Goal: Task Accomplishment & Management: Complete application form

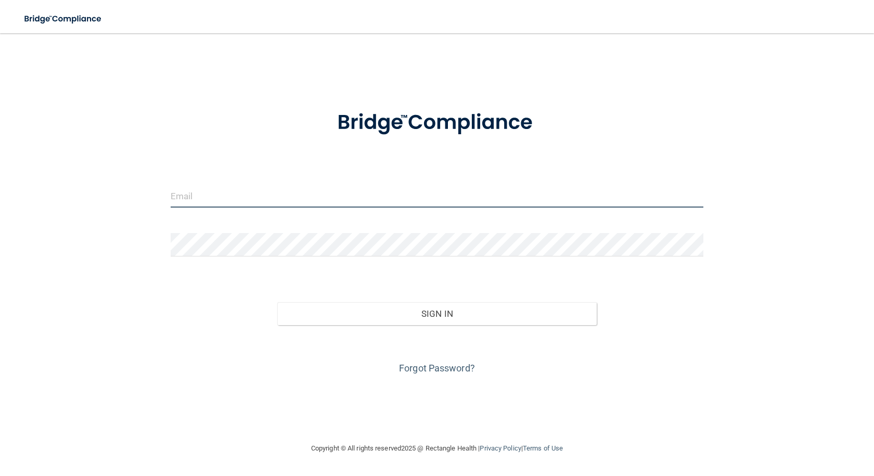
click at [294, 192] on input "email" at bounding box center [437, 195] width 532 height 23
type input "[EMAIL_ADDRESS][DOMAIN_NAME]"
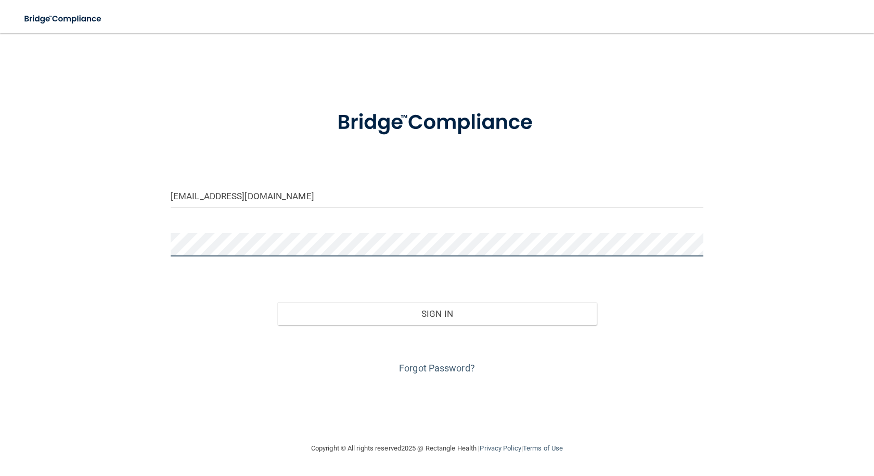
click at [277, 302] on button "Sign In" at bounding box center [436, 313] width 319 height 23
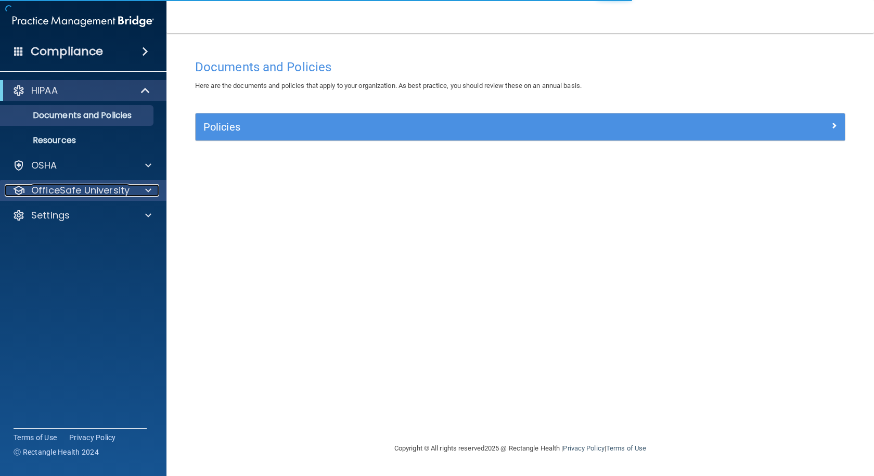
click at [115, 187] on p "OfficeSafe University" at bounding box center [80, 190] width 98 height 12
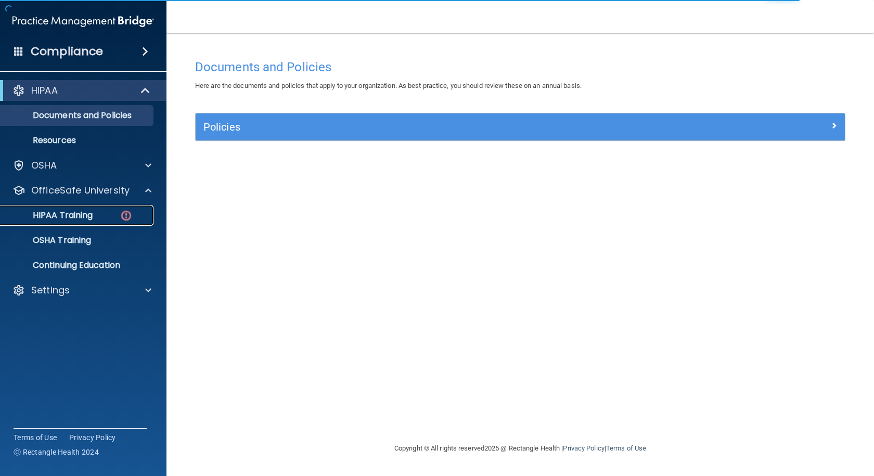
click at [118, 218] on div "HIPAA Training" at bounding box center [78, 215] width 142 height 10
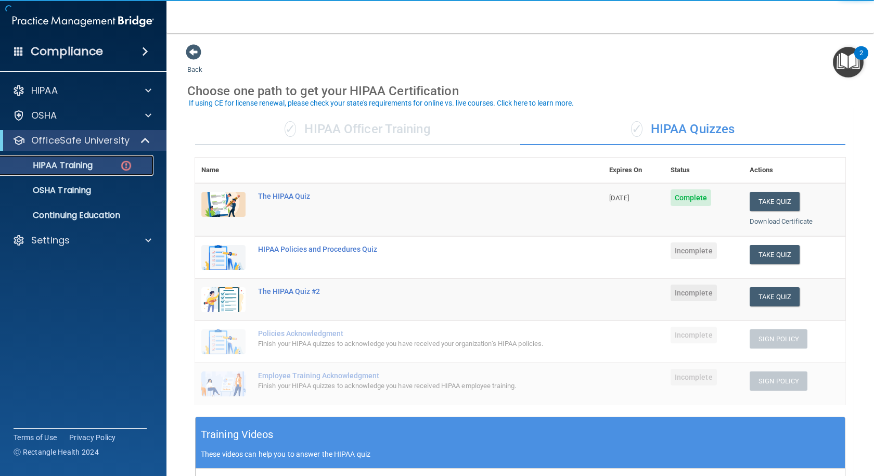
scroll to position [52, 0]
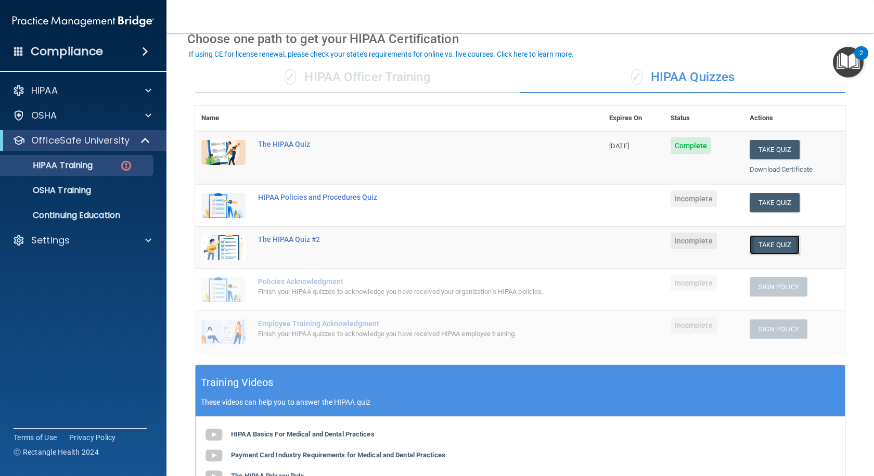
click at [769, 238] on button "Take Quiz" at bounding box center [774, 244] width 50 height 19
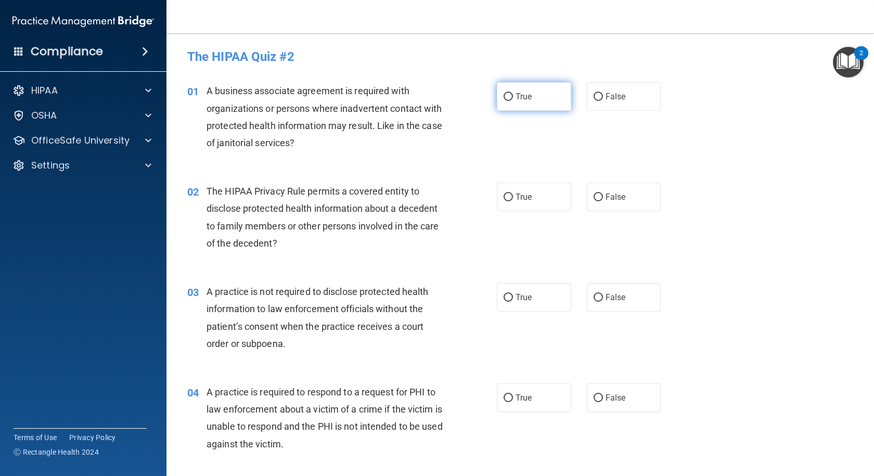
click at [519, 93] on span "True" at bounding box center [523, 97] width 16 height 10
click at [513, 93] on input "True" at bounding box center [507, 97] width 9 height 8
radio input "true"
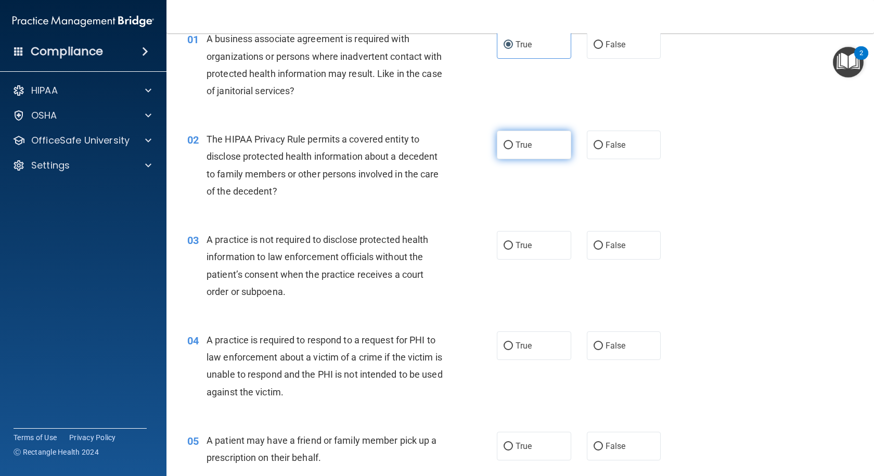
click at [511, 139] on label "True" at bounding box center [534, 145] width 74 height 29
click at [511, 141] on input "True" at bounding box center [507, 145] width 9 height 8
radio input "true"
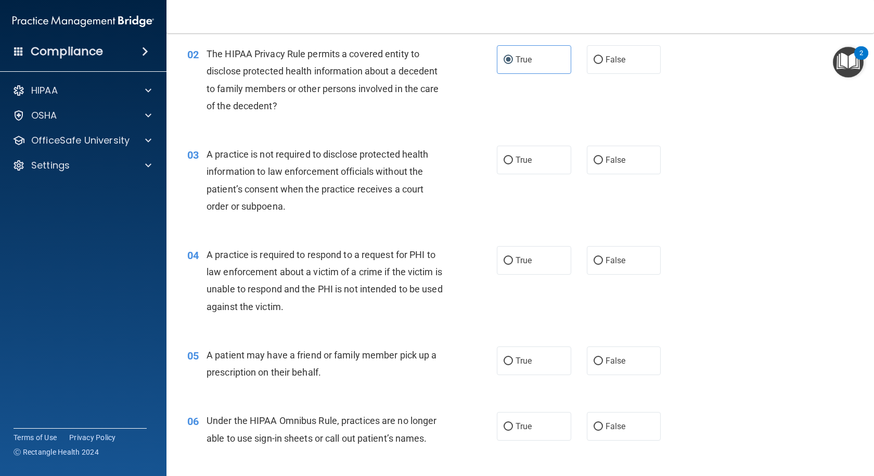
scroll to position [156, 0]
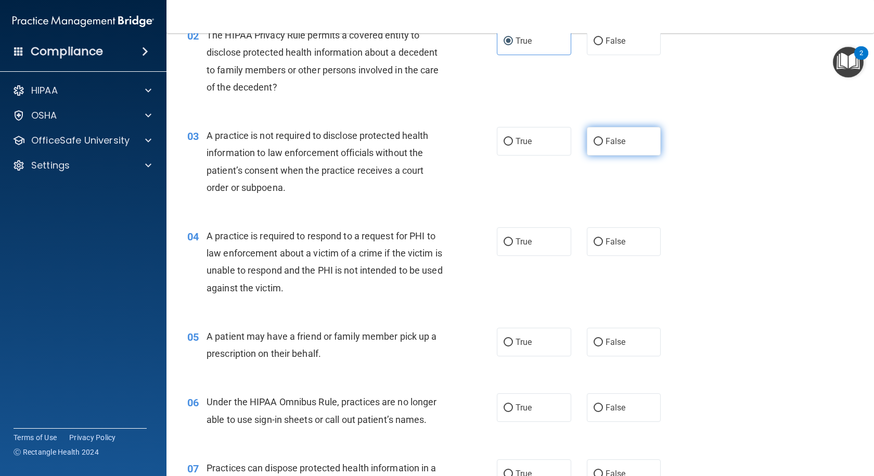
click at [593, 146] on label "False" at bounding box center [624, 141] width 74 height 29
click at [593, 146] on input "False" at bounding box center [597, 142] width 9 height 8
radio input "true"
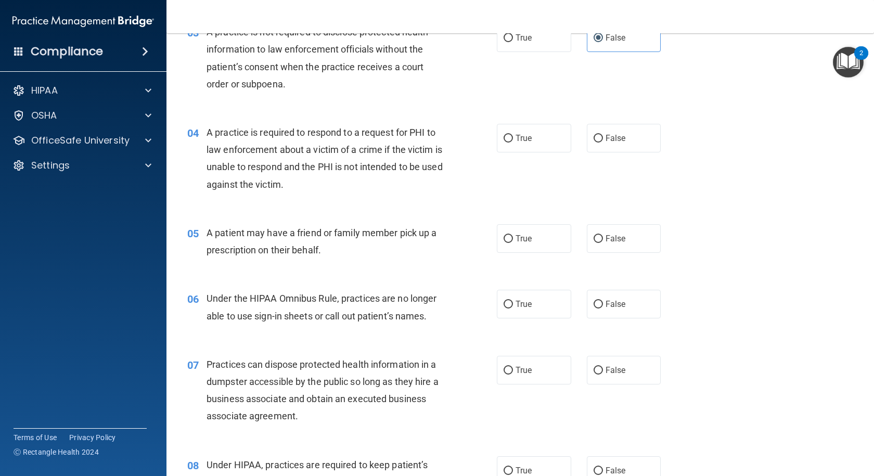
scroll to position [260, 0]
click at [507, 233] on label "True" at bounding box center [534, 238] width 74 height 29
click at [507, 234] on input "True" at bounding box center [507, 238] width 9 height 8
radio input "true"
click at [632, 138] on label "False" at bounding box center [624, 137] width 74 height 29
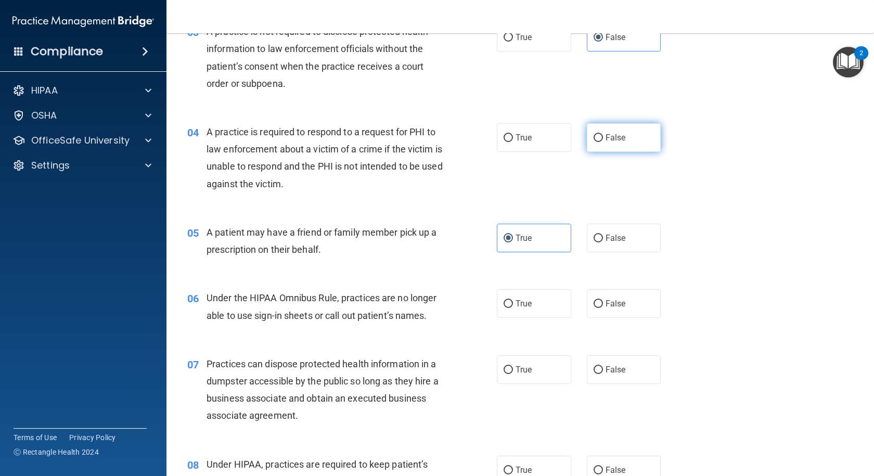
click at [603, 138] on input "False" at bounding box center [597, 138] width 9 height 8
radio input "true"
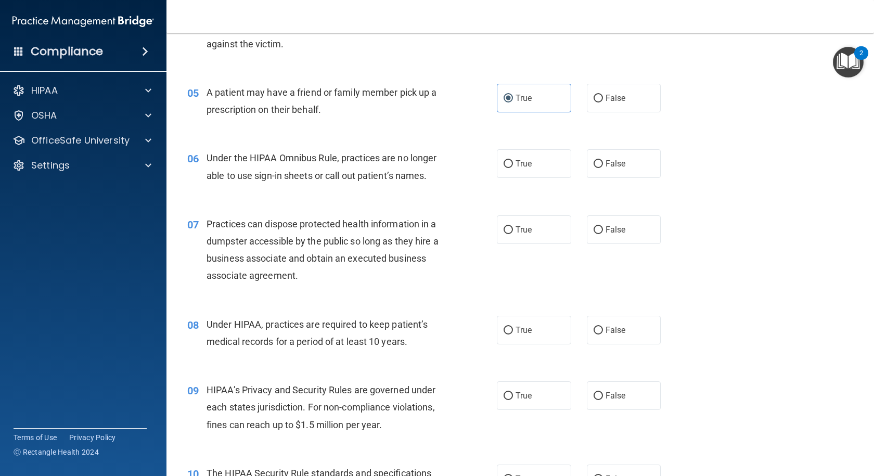
scroll to position [416, 0]
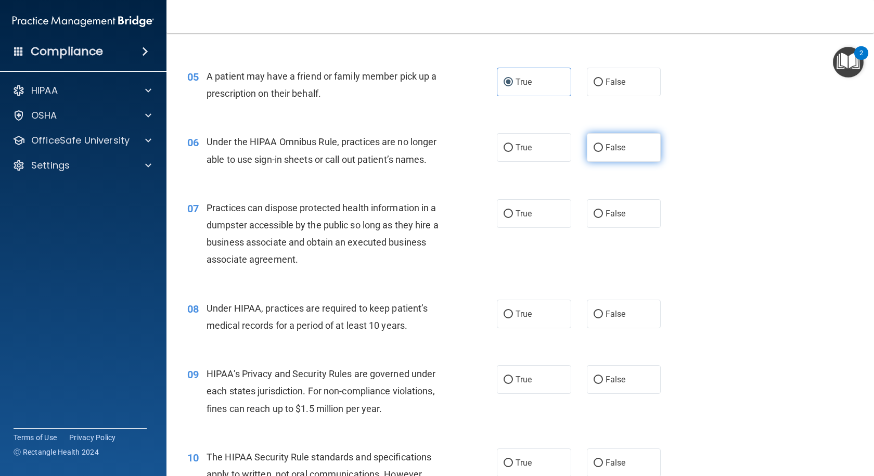
click at [588, 154] on label "False" at bounding box center [624, 147] width 74 height 29
click at [593, 152] on input "False" at bounding box center [597, 148] width 9 height 8
radio input "true"
click at [606, 216] on span "False" at bounding box center [615, 214] width 20 height 10
click at [603, 216] on input "False" at bounding box center [597, 214] width 9 height 8
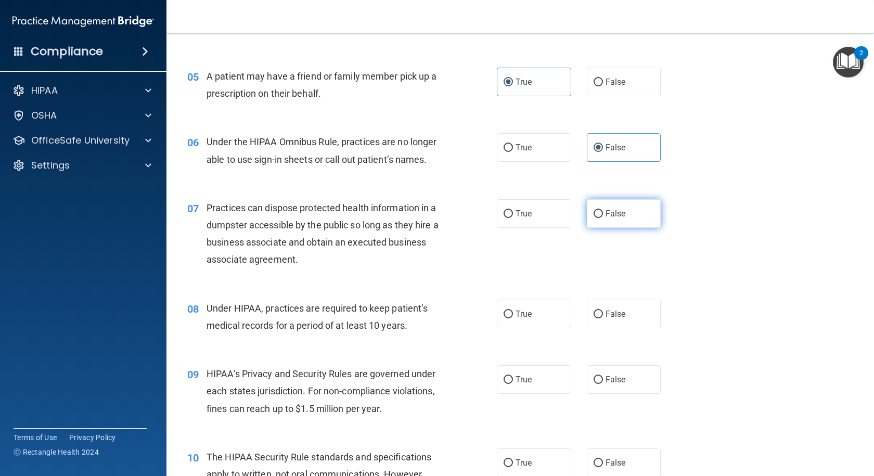
radio input "true"
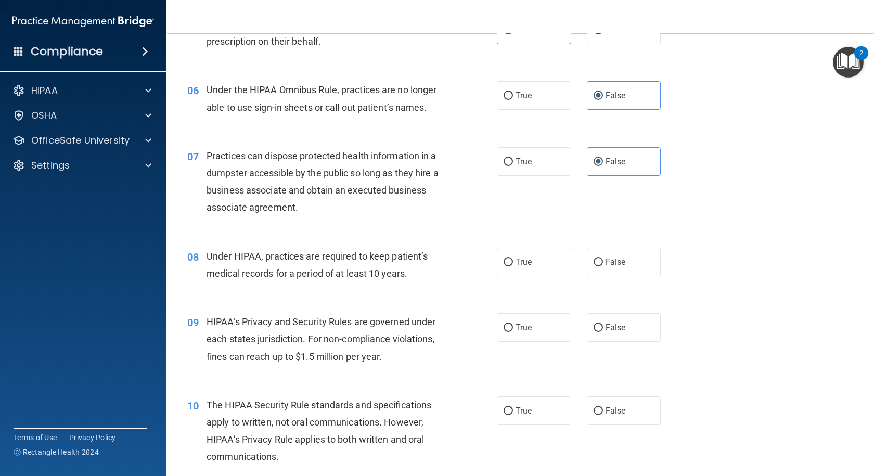
scroll to position [520, 0]
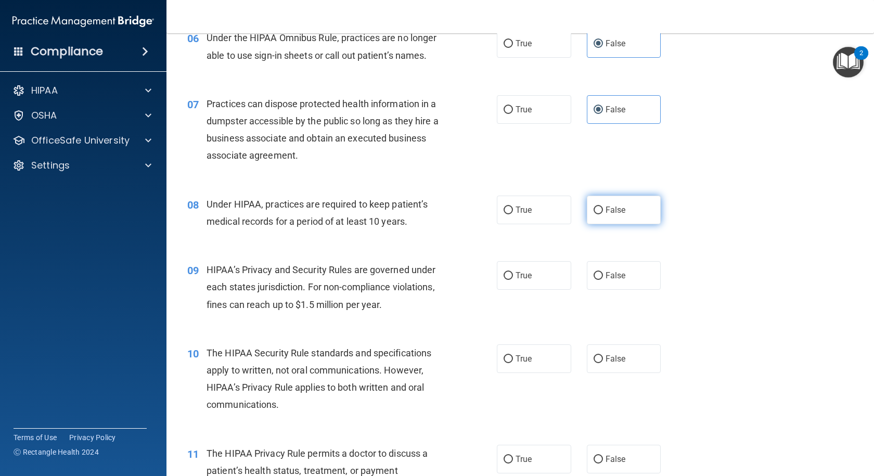
click at [609, 223] on label "False" at bounding box center [624, 210] width 74 height 29
click at [603, 214] on input "False" at bounding box center [597, 210] width 9 height 8
radio input "true"
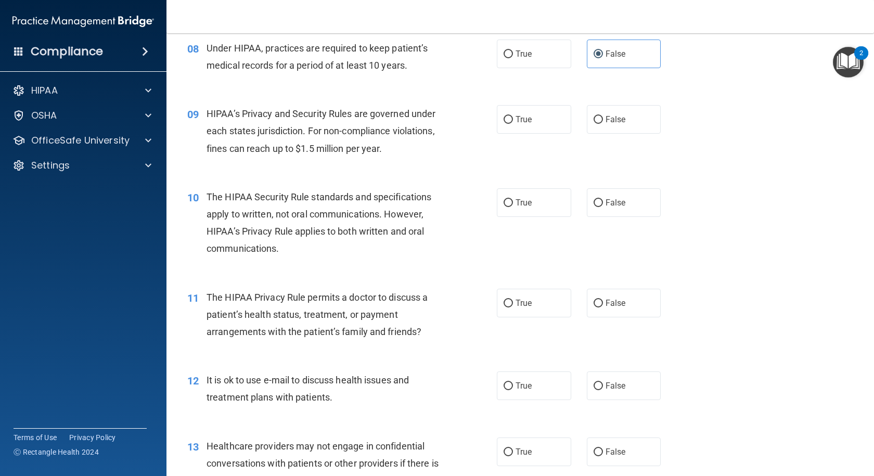
scroll to position [728, 0]
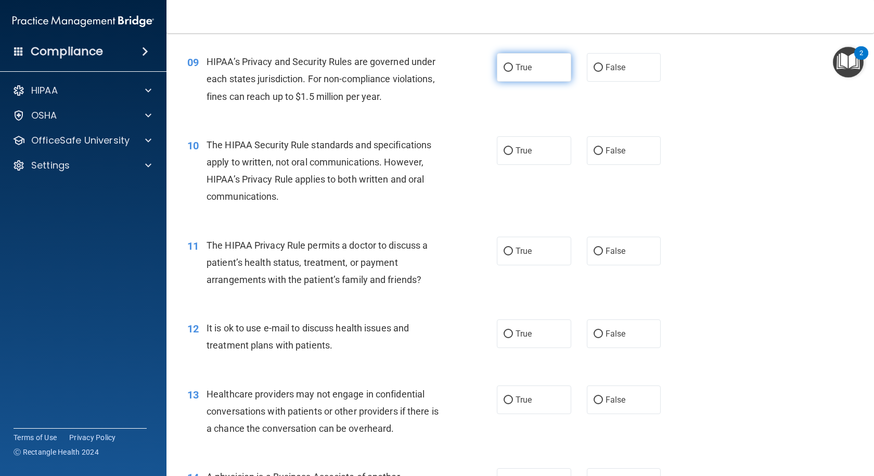
click at [522, 72] on label "True" at bounding box center [534, 67] width 74 height 29
click at [513, 72] on input "True" at bounding box center [507, 68] width 9 height 8
radio input "true"
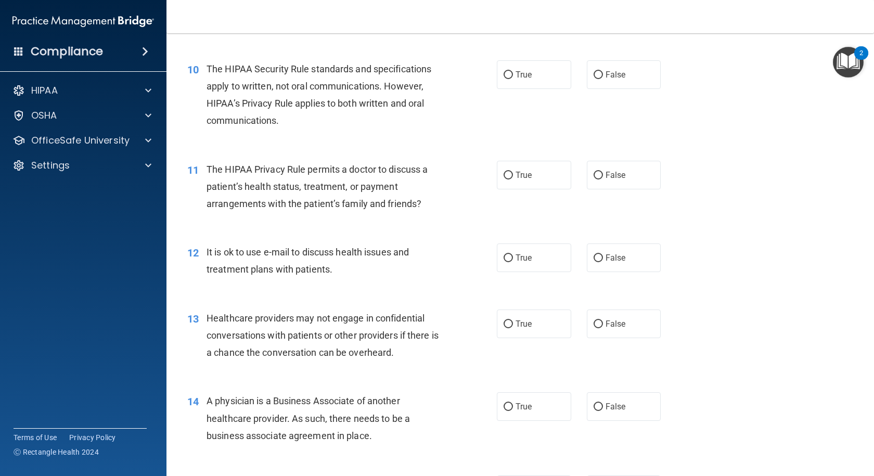
scroll to position [780, 0]
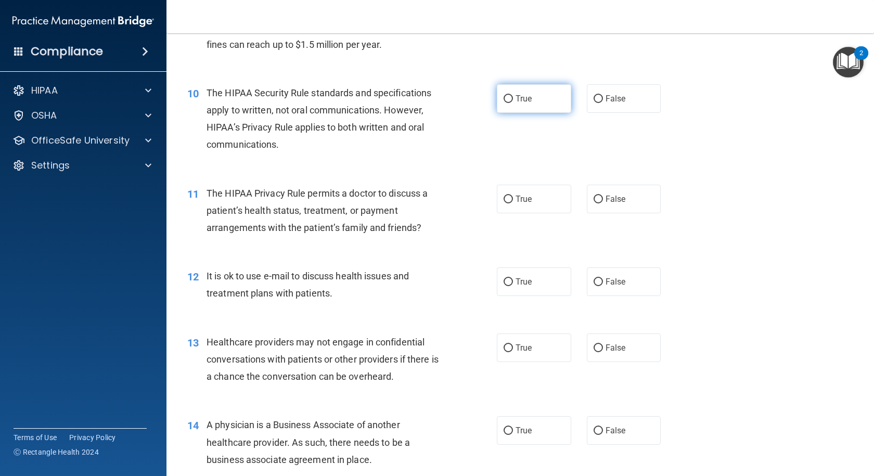
click at [514, 92] on label "True" at bounding box center [534, 98] width 74 height 29
click at [513, 95] on input "True" at bounding box center [507, 99] width 9 height 8
radio input "true"
click at [519, 195] on span "True" at bounding box center [523, 199] width 16 height 10
click at [513, 196] on input "True" at bounding box center [507, 200] width 9 height 8
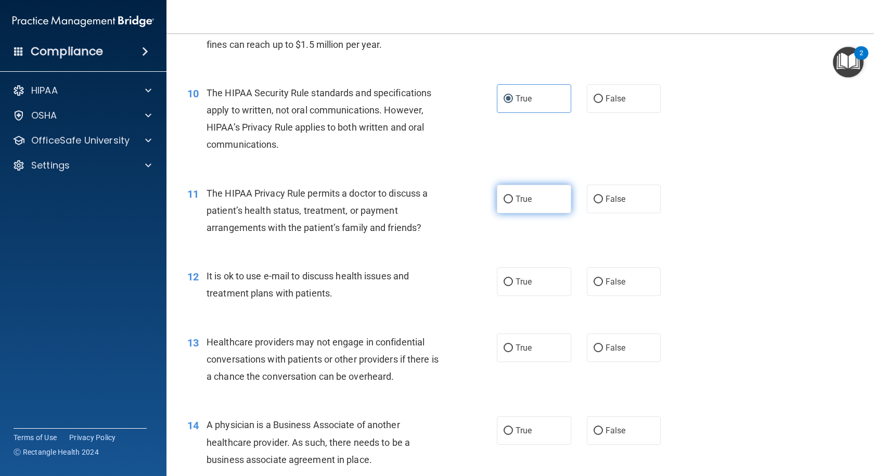
radio input "true"
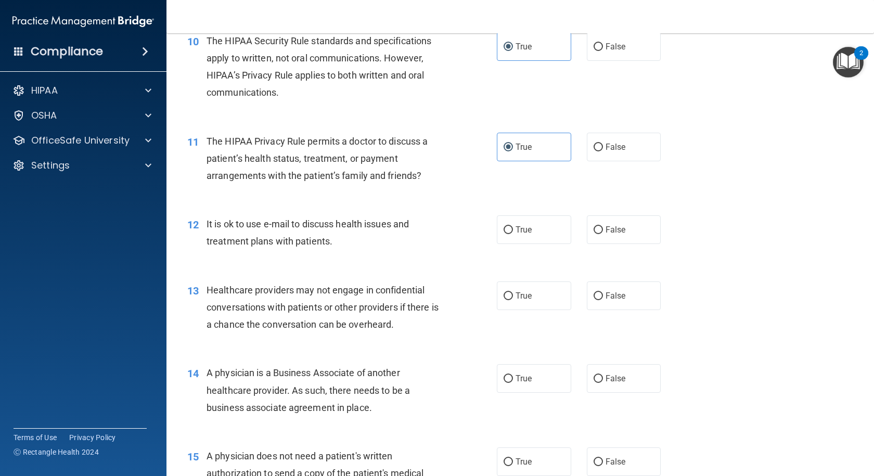
scroll to position [884, 0]
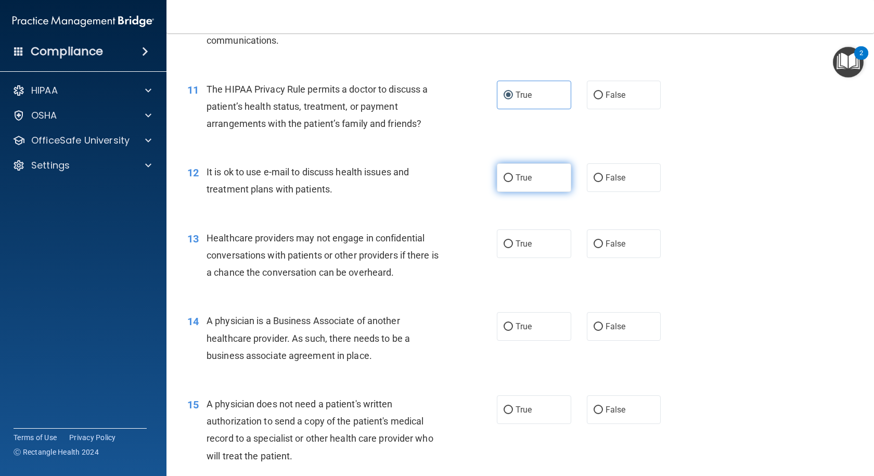
click at [503, 183] on label "True" at bounding box center [534, 177] width 74 height 29
click at [503, 182] on input "True" at bounding box center [507, 178] width 9 height 8
radio input "true"
click at [600, 246] on label "False" at bounding box center [624, 243] width 74 height 29
click at [600, 246] on input "False" at bounding box center [597, 244] width 9 height 8
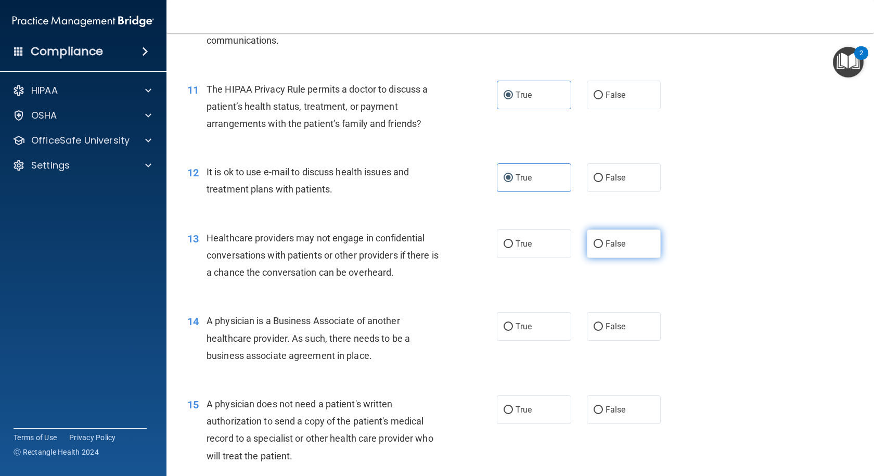
radio input "true"
click at [618, 327] on span "False" at bounding box center [615, 326] width 20 height 10
click at [603, 327] on input "False" at bounding box center [597, 327] width 9 height 8
radio input "true"
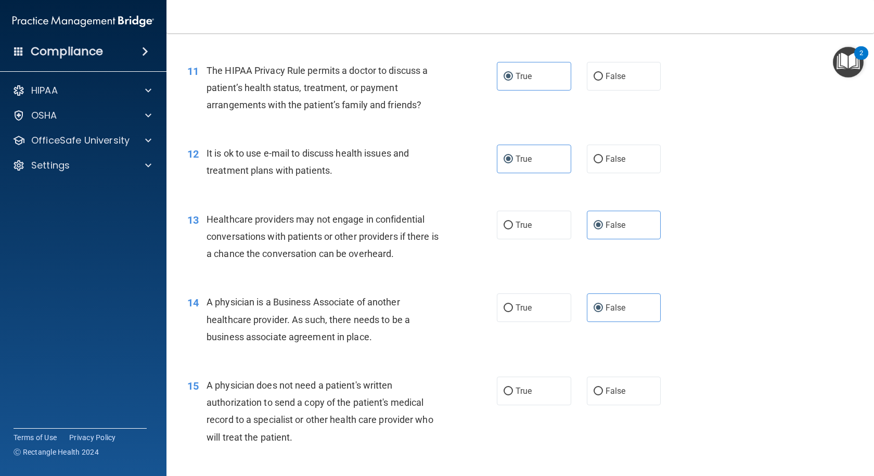
scroll to position [936, 0]
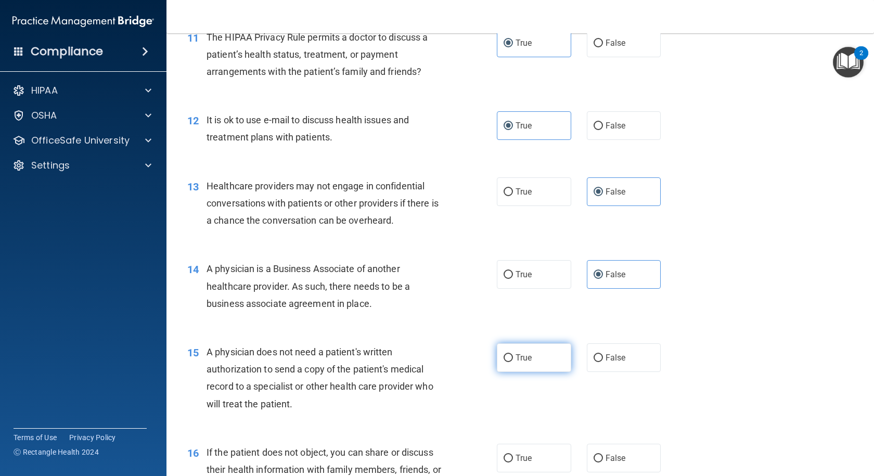
click at [527, 356] on span "True" at bounding box center [523, 358] width 16 height 10
click at [513, 356] on input "True" at bounding box center [507, 358] width 9 height 8
radio input "true"
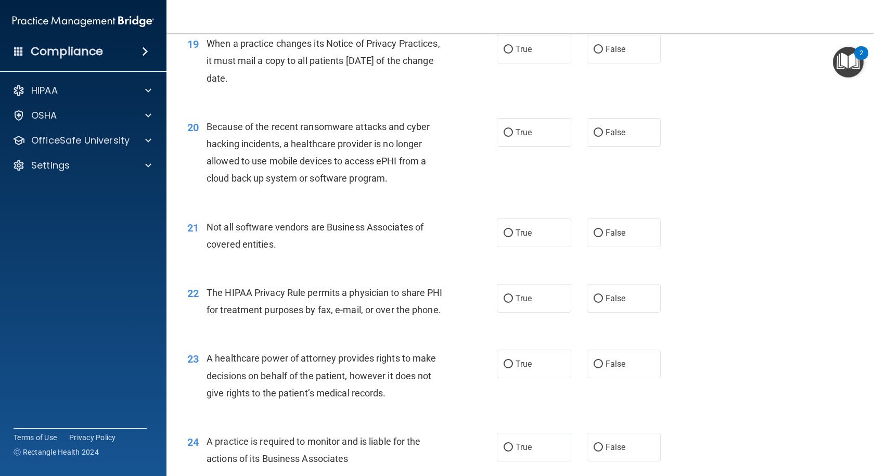
scroll to position [1612, 0]
click at [608, 54] on label "False" at bounding box center [624, 48] width 74 height 29
click at [603, 53] on input "False" at bounding box center [597, 49] width 9 height 8
radio input "true"
click at [613, 119] on label "False" at bounding box center [624, 131] width 74 height 29
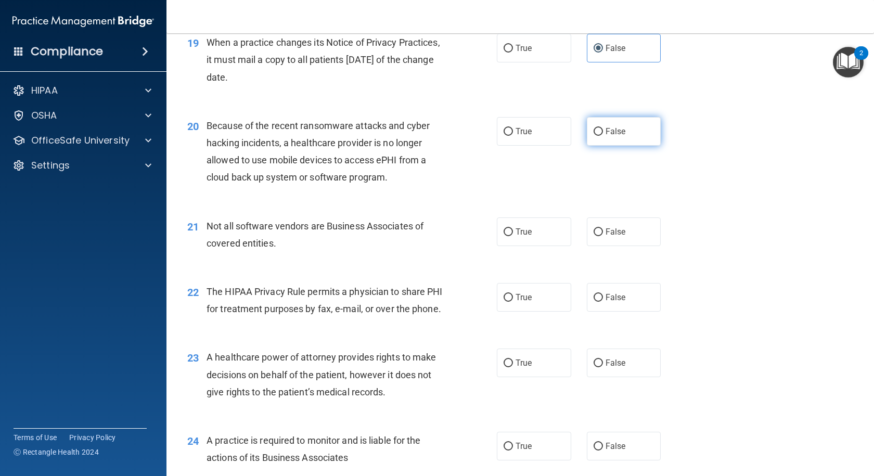
click at [603, 128] on input "False" at bounding box center [597, 132] width 9 height 8
radio input "true"
click at [522, 231] on span "True" at bounding box center [523, 232] width 16 height 10
click at [513, 231] on input "True" at bounding box center [507, 232] width 9 height 8
radio input "true"
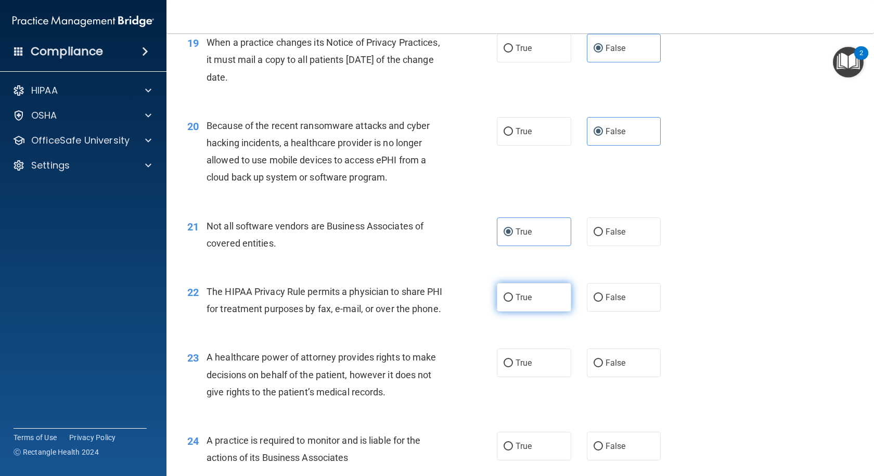
click at [519, 302] on span "True" at bounding box center [523, 297] width 16 height 10
click at [513, 302] on input "True" at bounding box center [507, 298] width 9 height 8
radio input "true"
click at [619, 368] on span "False" at bounding box center [615, 363] width 20 height 10
click at [603, 367] on input "False" at bounding box center [597, 363] width 9 height 8
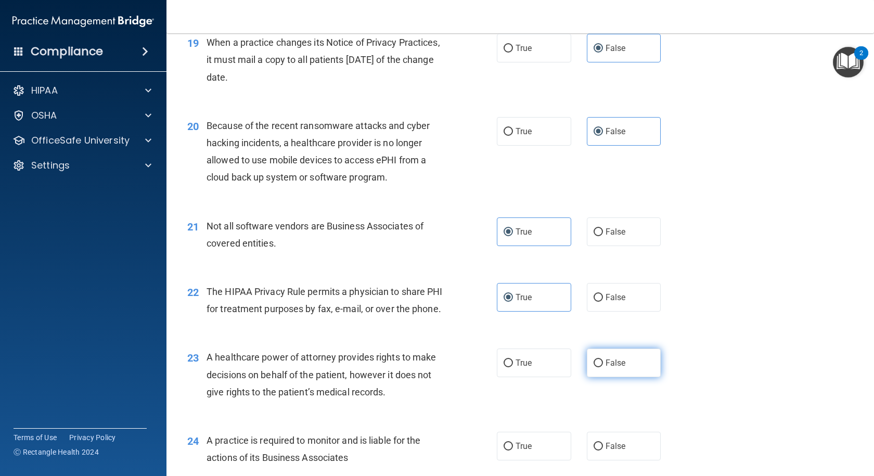
radio input "true"
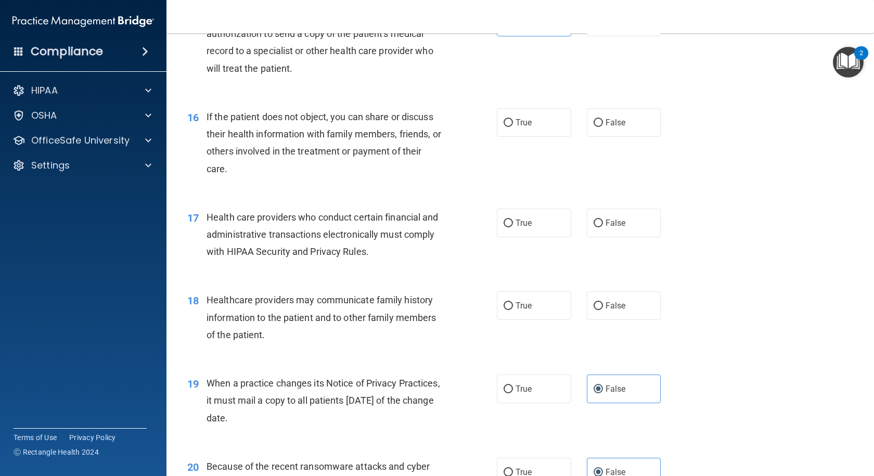
scroll to position [1248, 0]
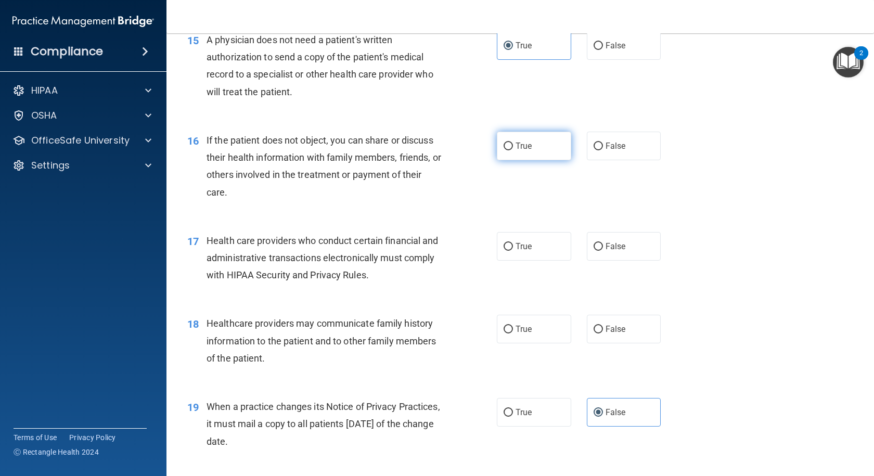
click at [539, 151] on label "True" at bounding box center [534, 146] width 74 height 29
click at [513, 150] on input "True" at bounding box center [507, 146] width 9 height 8
radio input "true"
click at [530, 250] on label "True" at bounding box center [534, 246] width 74 height 29
click at [513, 250] on input "True" at bounding box center [507, 247] width 9 height 8
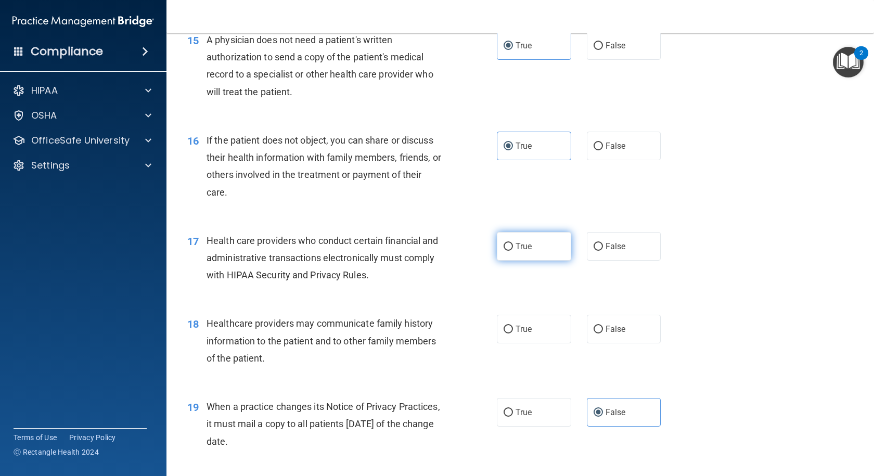
radio input "true"
click at [603, 336] on label "False" at bounding box center [624, 329] width 74 height 29
click at [603, 333] on input "False" at bounding box center [597, 329] width 9 height 8
radio input "true"
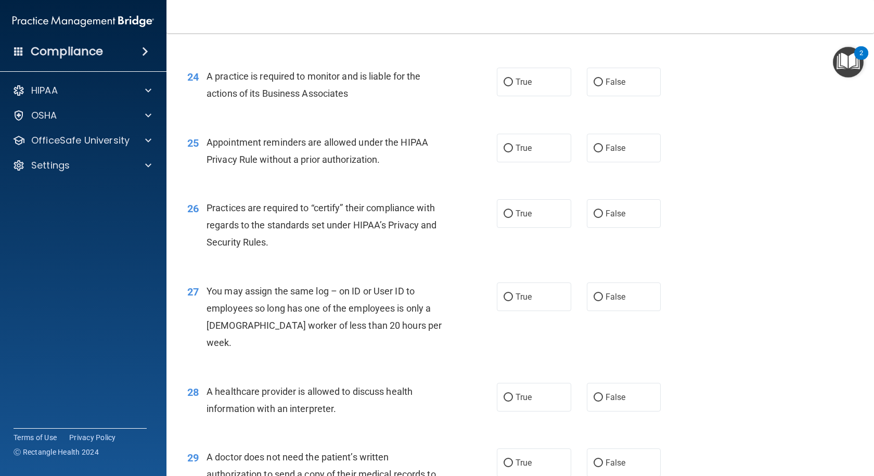
scroll to position [2028, 0]
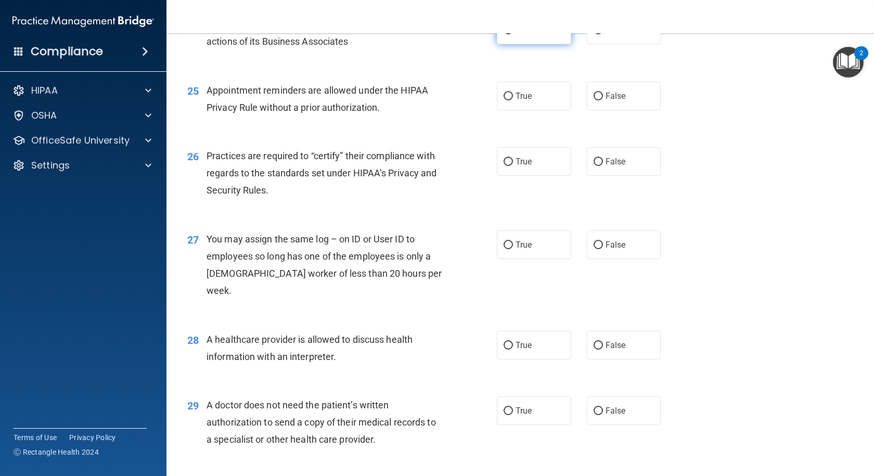
click at [509, 44] on label "True" at bounding box center [534, 30] width 74 height 29
click at [509, 34] on input "True" at bounding box center [507, 31] width 9 height 8
radio input "true"
click at [528, 110] on label "True" at bounding box center [534, 96] width 74 height 29
click at [513, 100] on input "True" at bounding box center [507, 97] width 9 height 8
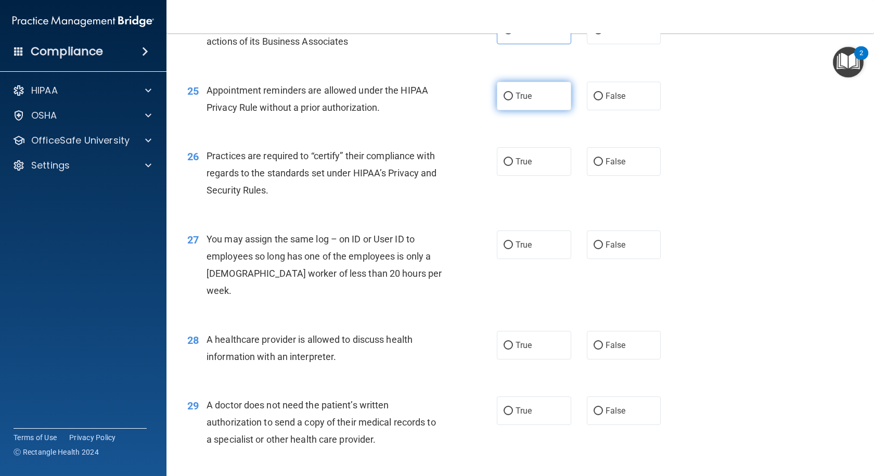
radio input "true"
click at [613, 176] on label "False" at bounding box center [624, 161] width 74 height 29
click at [603, 166] on input "False" at bounding box center [597, 162] width 9 height 8
radio input "true"
click at [614, 250] on span "False" at bounding box center [615, 245] width 20 height 10
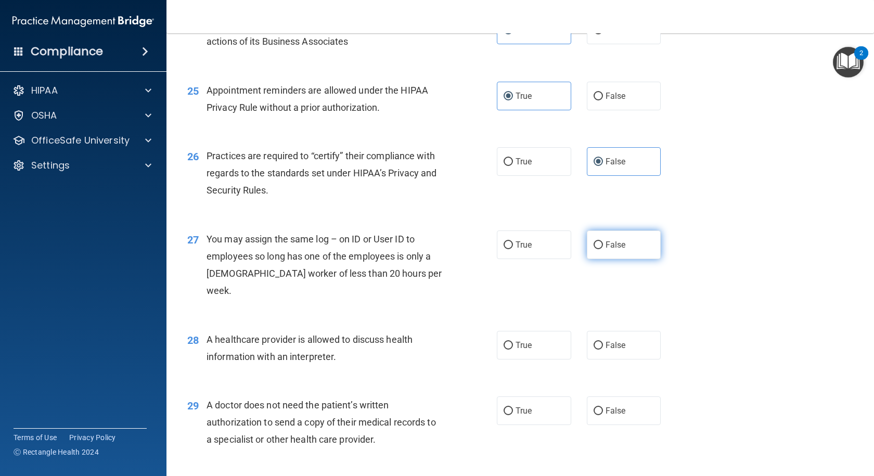
click at [603, 249] on input "False" at bounding box center [597, 245] width 9 height 8
radio input "true"
click at [520, 343] on span "True" at bounding box center [523, 345] width 16 height 10
click at [513, 343] on input "True" at bounding box center [507, 346] width 9 height 8
radio input "true"
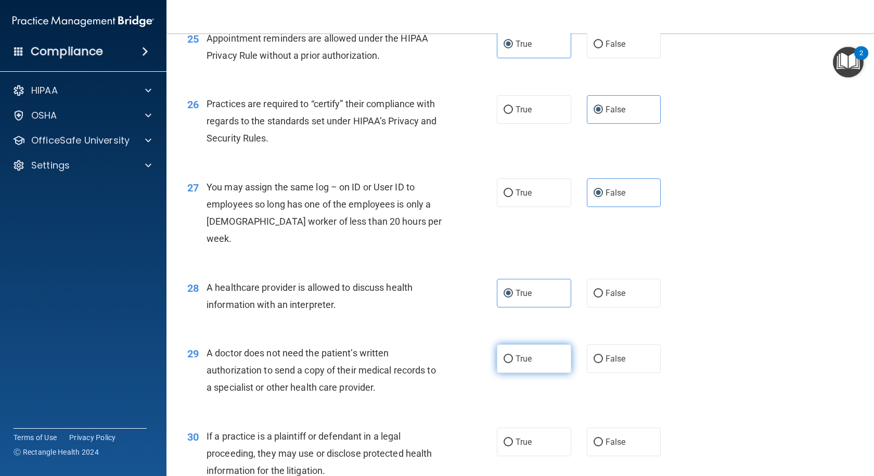
click at [532, 366] on label "True" at bounding box center [534, 358] width 74 height 29
click at [513, 363] on input "True" at bounding box center [507, 359] width 9 height 8
radio input "true"
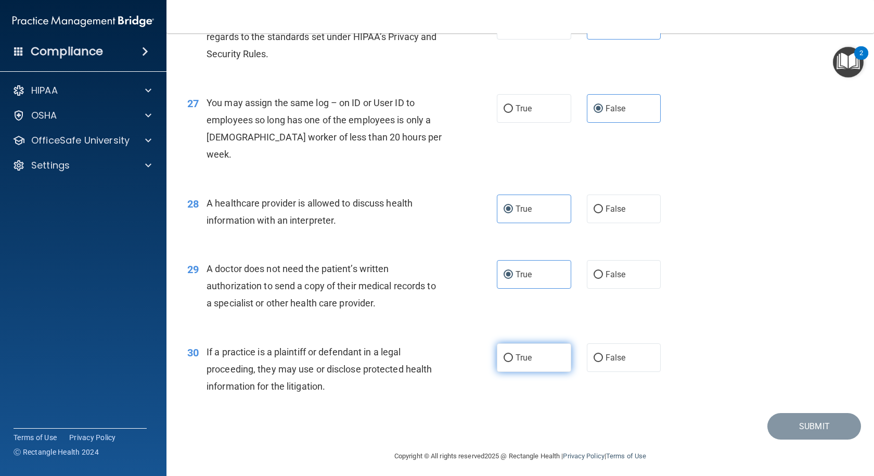
scroll to position [2169, 0]
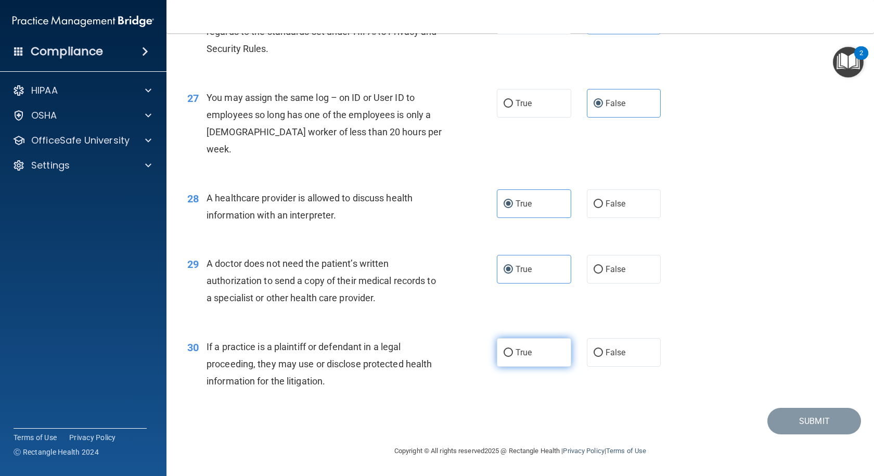
click at [517, 357] on span "True" at bounding box center [523, 352] width 16 height 10
click at [513, 357] on input "True" at bounding box center [507, 353] width 9 height 8
radio input "true"
click at [772, 424] on button "Submit" at bounding box center [814, 421] width 94 height 27
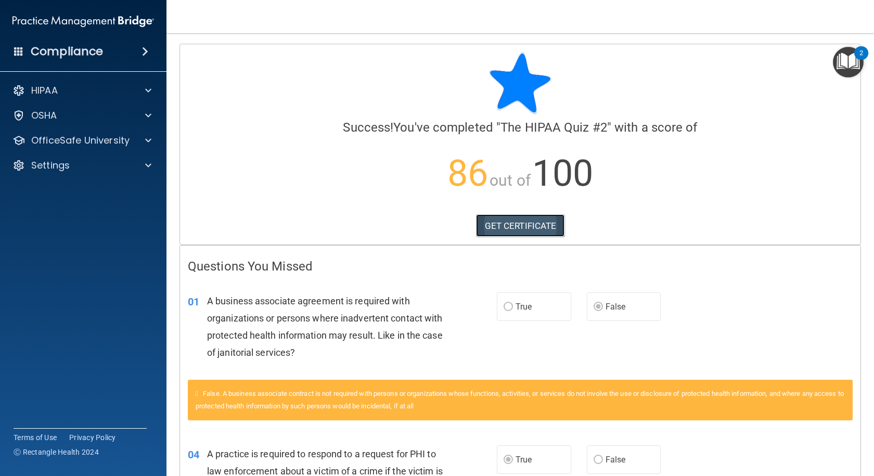
click at [494, 229] on link "GET CERTIFICATE" at bounding box center [520, 225] width 89 height 23
click at [114, 145] on p "OfficeSafe University" at bounding box center [80, 140] width 98 height 12
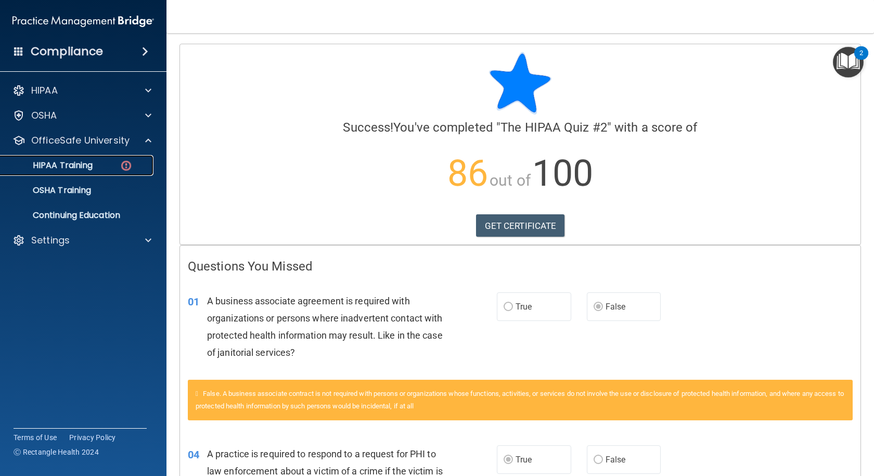
click at [100, 173] on link "HIPAA Training" at bounding box center [72, 165] width 164 height 21
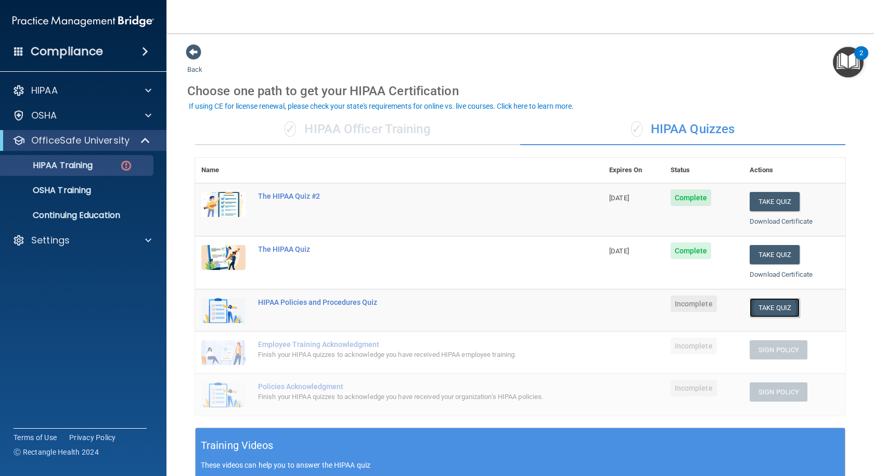
click at [753, 304] on button "Take Quiz" at bounding box center [774, 307] width 50 height 19
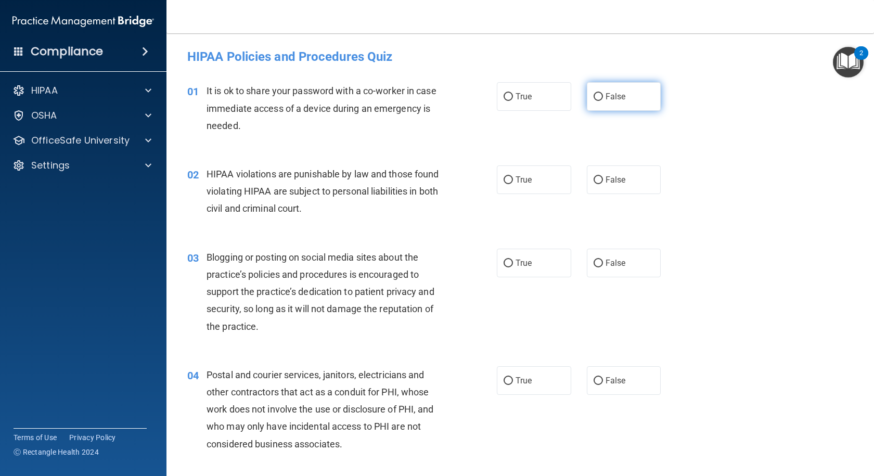
click at [629, 100] on label "False" at bounding box center [624, 96] width 74 height 29
click at [603, 100] on input "False" at bounding box center [597, 97] width 9 height 8
radio input "true"
click at [525, 188] on label "True" at bounding box center [534, 179] width 74 height 29
click at [513, 184] on input "True" at bounding box center [507, 180] width 9 height 8
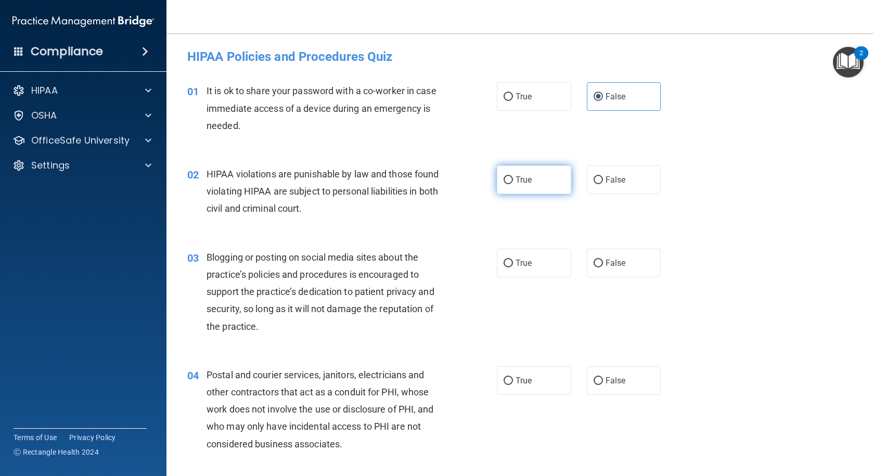
radio input "true"
click at [613, 256] on label "False" at bounding box center [624, 263] width 74 height 29
click at [603, 259] on input "False" at bounding box center [597, 263] width 9 height 8
radio input "true"
click at [517, 380] on span "True" at bounding box center [523, 380] width 16 height 10
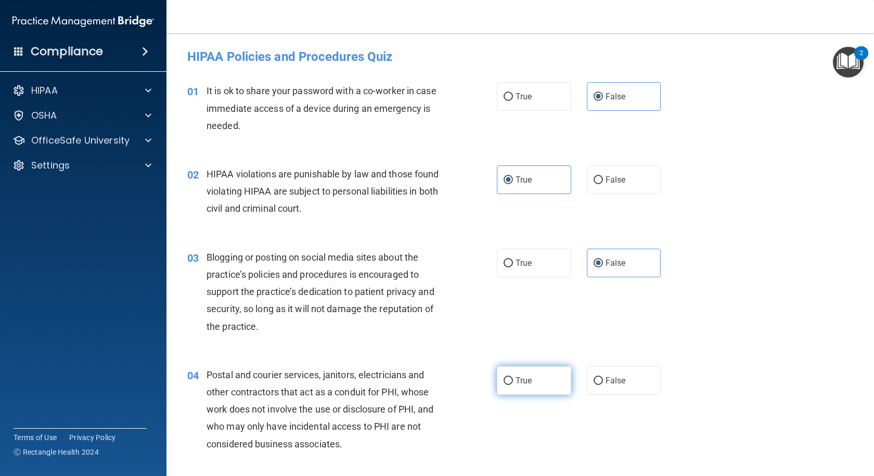
click at [513, 380] on input "True" at bounding box center [507, 381] width 9 height 8
radio input "true"
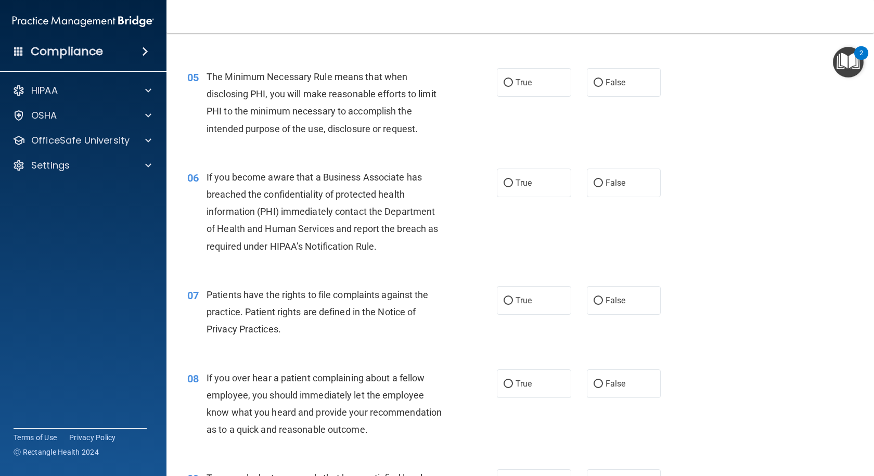
scroll to position [416, 0]
click at [517, 71] on label "True" at bounding box center [534, 82] width 74 height 29
click at [513, 79] on input "True" at bounding box center [507, 83] width 9 height 8
radio input "true"
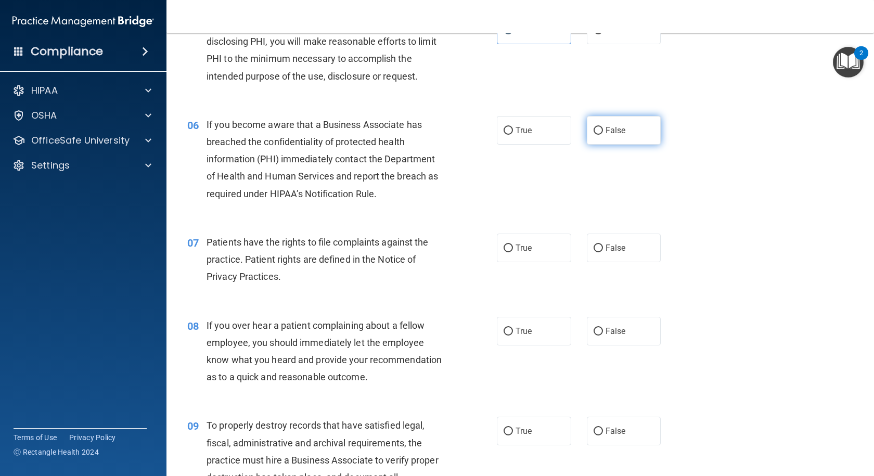
click at [587, 137] on label "False" at bounding box center [624, 130] width 74 height 29
click at [593, 135] on input "False" at bounding box center [597, 131] width 9 height 8
radio input "true"
click at [565, 273] on div "07 Patients have the rights to file complaints against the practice. Patient ri…" at bounding box center [519, 261] width 681 height 83
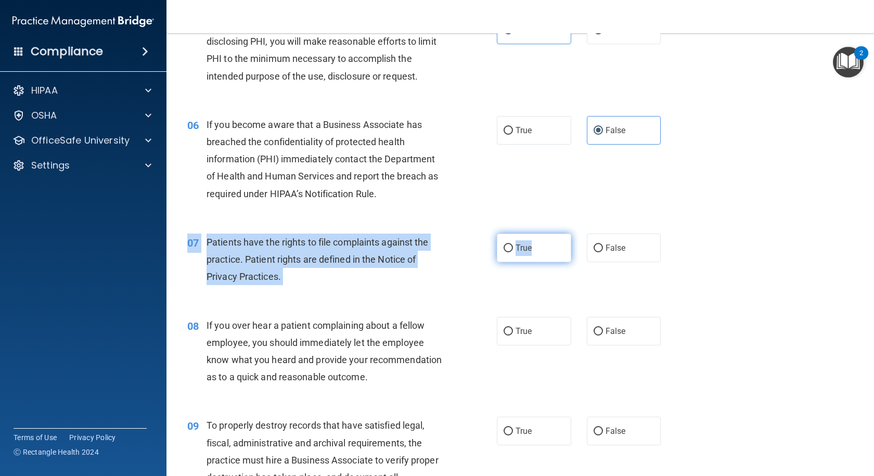
click at [528, 252] on label "True" at bounding box center [534, 247] width 74 height 29
click at [513, 252] on input "True" at bounding box center [507, 248] width 9 height 8
radio input "true"
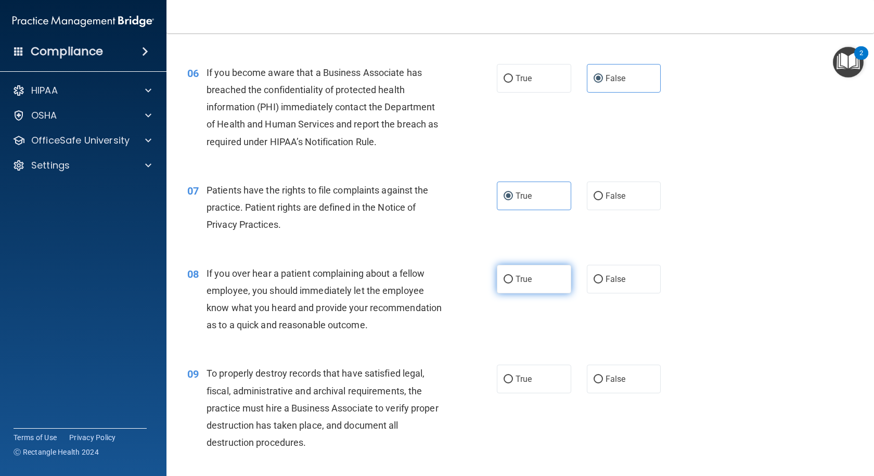
scroll to position [572, 0]
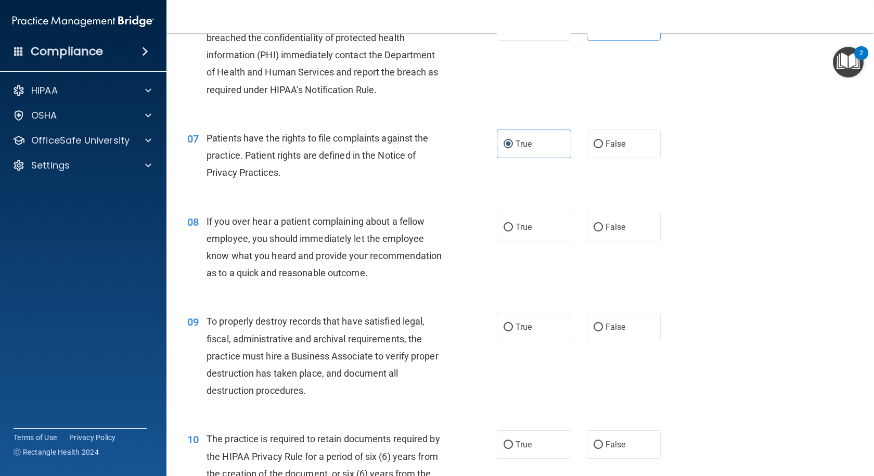
click at [610, 244] on div "08 If you over hear a patient complaining about a fellow employee, you should i…" at bounding box center [519, 250] width 681 height 100
click at [593, 230] on input "False" at bounding box center [597, 228] width 9 height 8
radio input "true"
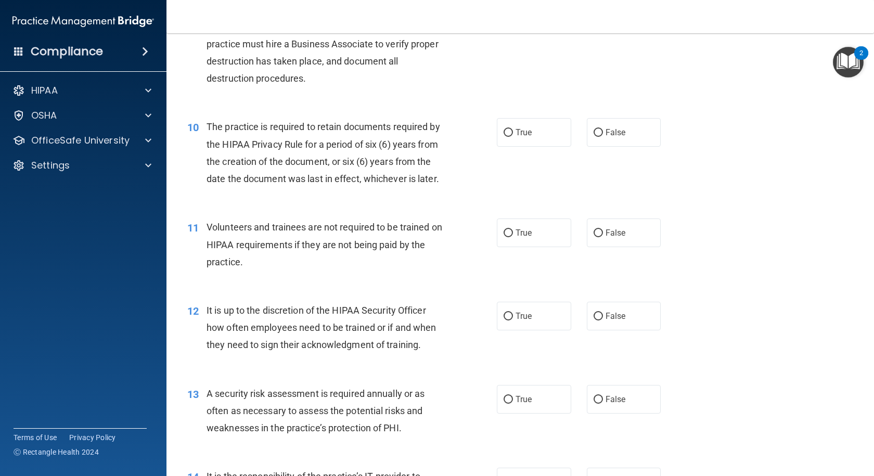
scroll to position [832, 0]
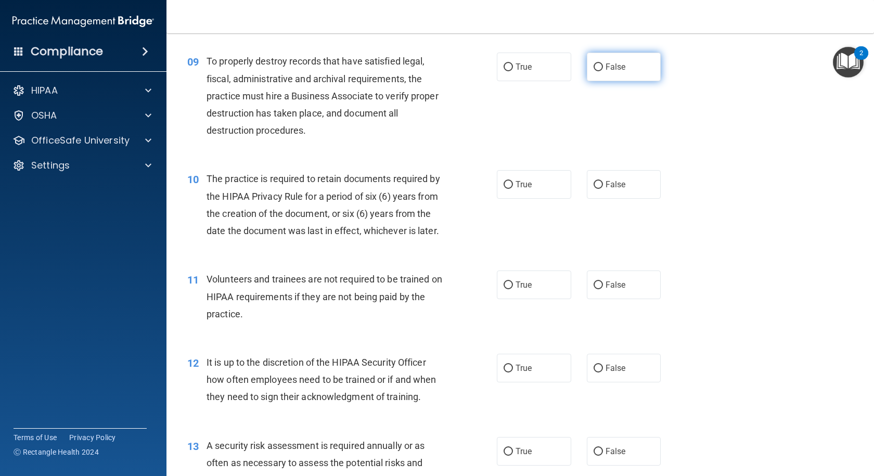
click at [606, 72] on span "False" at bounding box center [615, 67] width 20 height 10
click at [603, 71] on input "False" at bounding box center [597, 67] width 9 height 8
radio input "true"
click at [518, 189] on span "True" at bounding box center [523, 184] width 16 height 10
click at [513, 189] on input "True" at bounding box center [507, 185] width 9 height 8
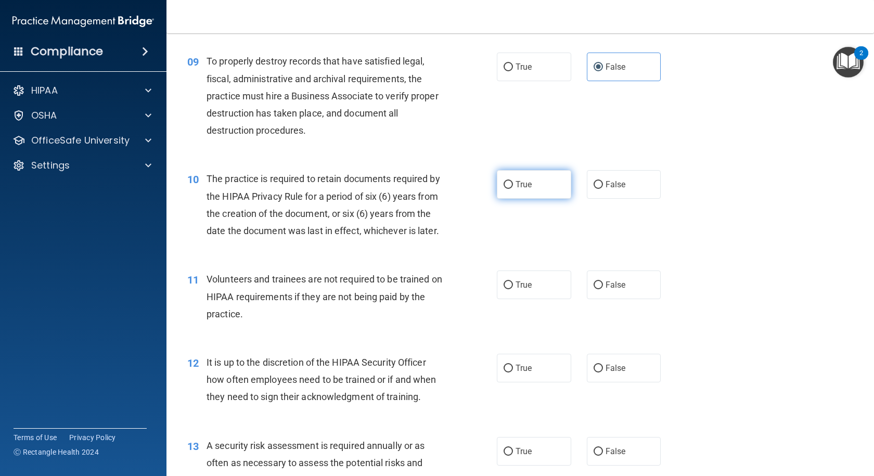
radio input "true"
click at [596, 289] on input "False" at bounding box center [597, 285] width 9 height 8
radio input "true"
click at [604, 419] on div "12 It is up to the discretion of the HIPAA Security Officer how often employees…" at bounding box center [519, 382] width 681 height 83
click at [613, 373] on span "False" at bounding box center [615, 368] width 20 height 10
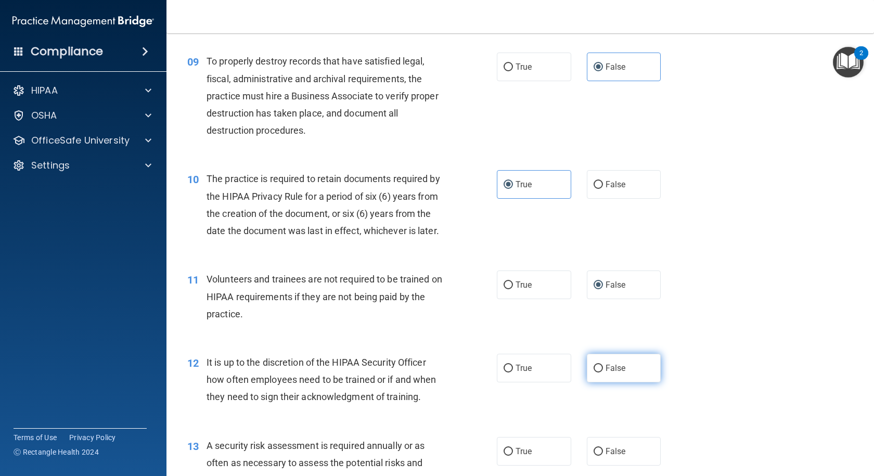
click at [603, 372] on input "False" at bounding box center [597, 368] width 9 height 8
radio input "true"
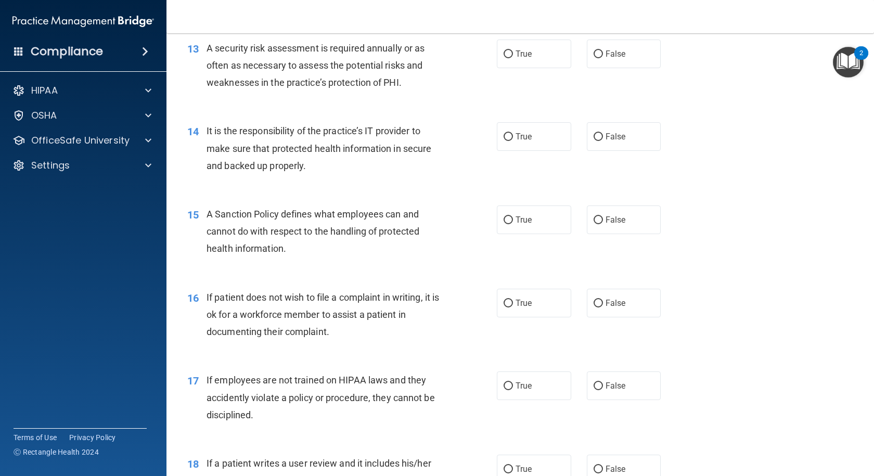
scroll to position [1248, 0]
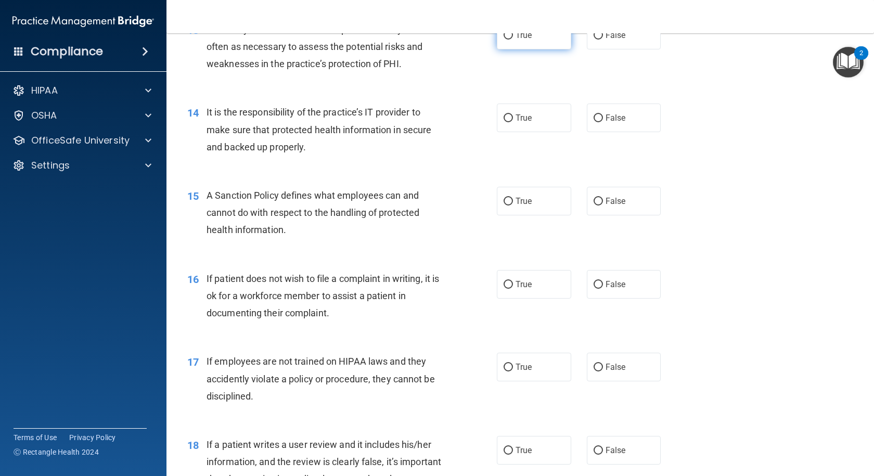
click at [519, 49] on label "True" at bounding box center [534, 35] width 74 height 29
click at [513, 40] on input "True" at bounding box center [507, 36] width 9 height 8
radio input "true"
click at [548, 132] on label "True" at bounding box center [534, 117] width 74 height 29
click at [513, 122] on input "True" at bounding box center [507, 118] width 9 height 8
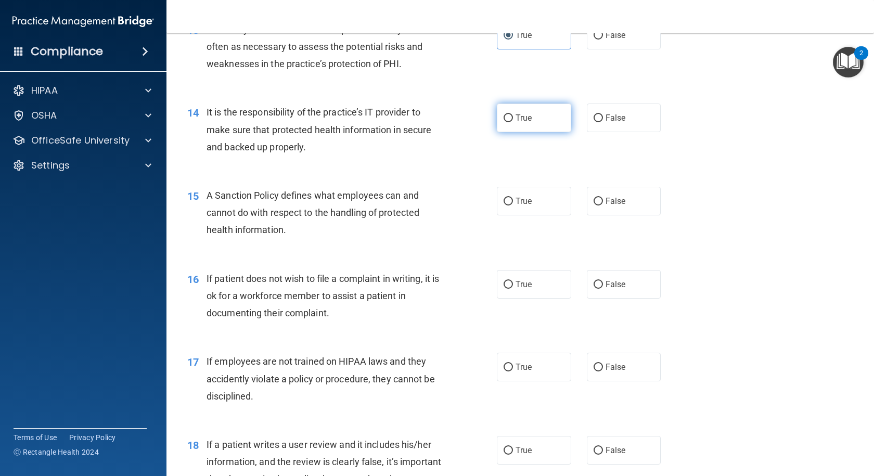
radio input "true"
click at [536, 215] on label "True" at bounding box center [534, 201] width 74 height 29
click at [513, 205] on input "True" at bounding box center [507, 202] width 9 height 8
radio input "true"
click at [605, 123] on span "False" at bounding box center [615, 118] width 20 height 10
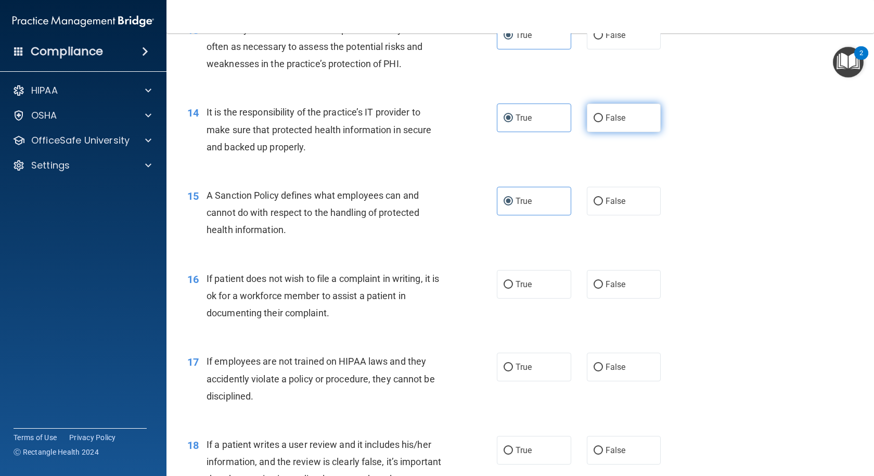
click at [602, 122] on input "False" at bounding box center [597, 118] width 9 height 8
radio input "true"
radio input "false"
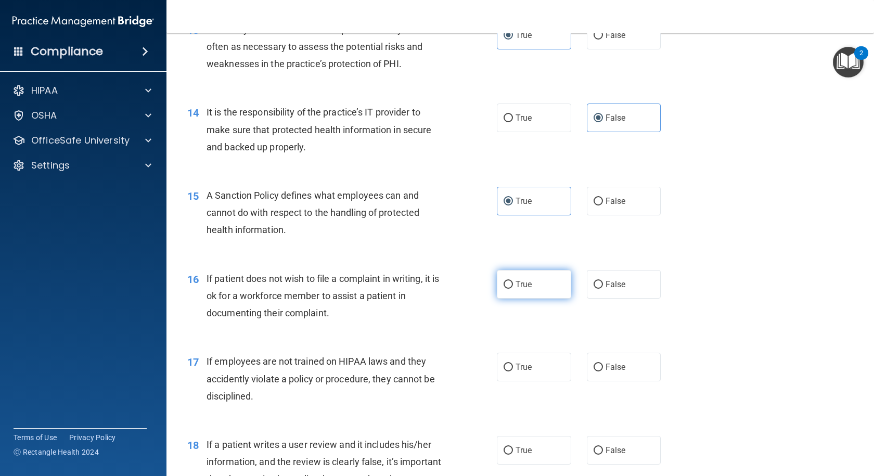
click at [528, 298] on label "True" at bounding box center [534, 284] width 74 height 29
click at [513, 289] on input "True" at bounding box center [507, 285] width 9 height 8
radio input "true"
click at [605, 372] on span "False" at bounding box center [615, 367] width 20 height 10
click at [603, 371] on input "False" at bounding box center [597, 367] width 9 height 8
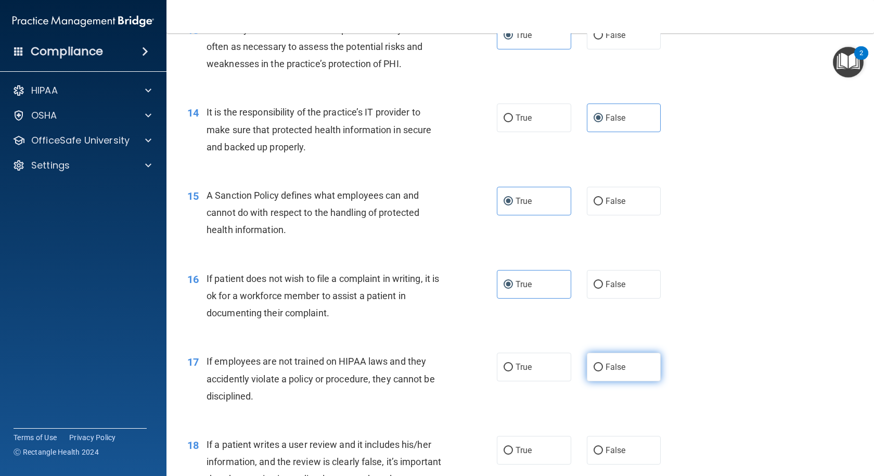
radio input "true"
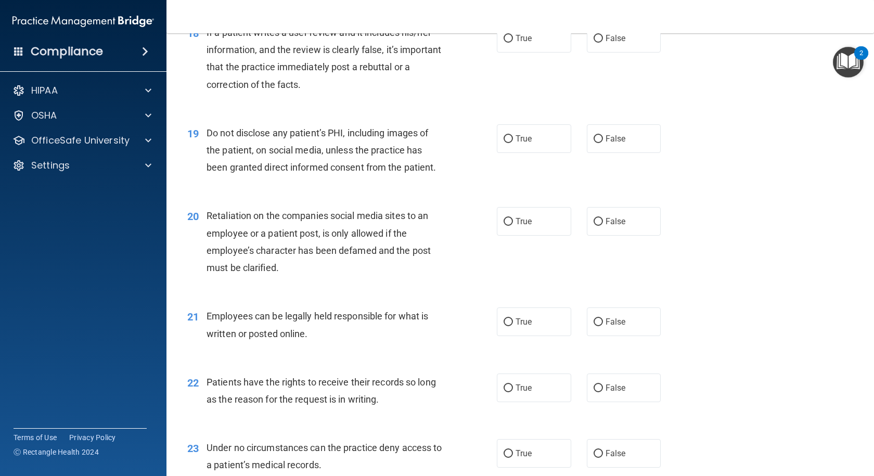
scroll to position [1664, 0]
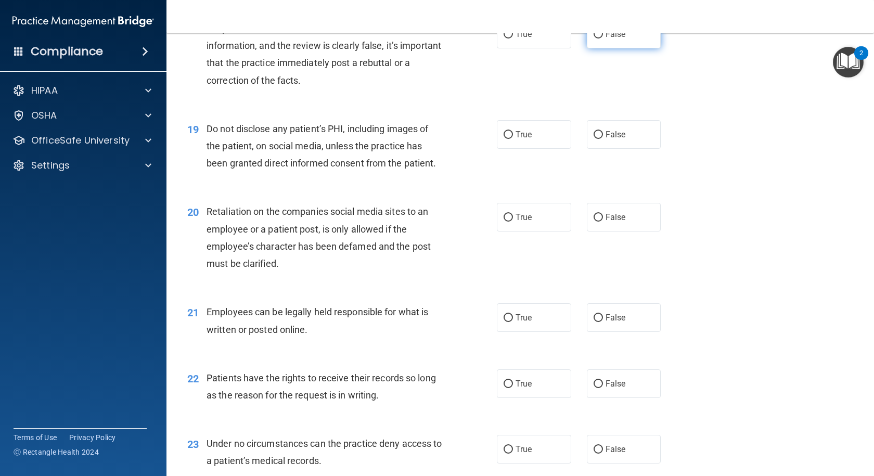
click at [610, 39] on span "False" at bounding box center [615, 34] width 20 height 10
click at [603, 38] on input "False" at bounding box center [597, 35] width 9 height 8
radio input "true"
click at [515, 149] on label "True" at bounding box center [534, 134] width 74 height 29
click at [513, 139] on input "True" at bounding box center [507, 135] width 9 height 8
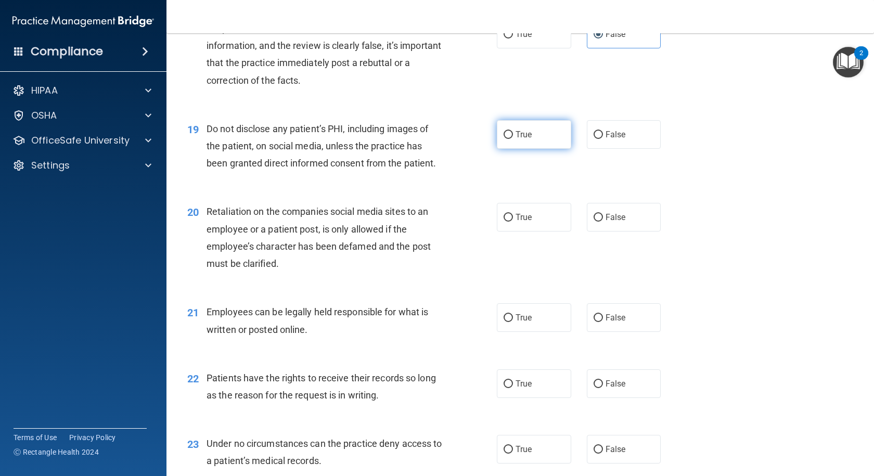
radio input "true"
click at [600, 231] on label "False" at bounding box center [624, 217] width 74 height 29
click at [600, 221] on input "False" at bounding box center [597, 218] width 9 height 8
radio input "true"
click at [527, 322] on span "True" at bounding box center [523, 317] width 16 height 10
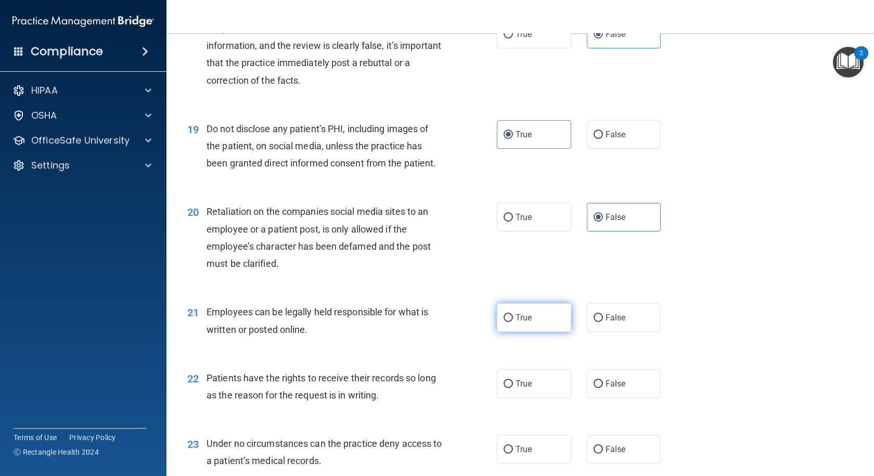
click at [513, 322] on input "True" at bounding box center [507, 318] width 9 height 8
radio input "true"
click at [522, 398] on label "True" at bounding box center [534, 383] width 74 height 29
click at [513, 388] on input "True" at bounding box center [507, 384] width 9 height 8
radio input "true"
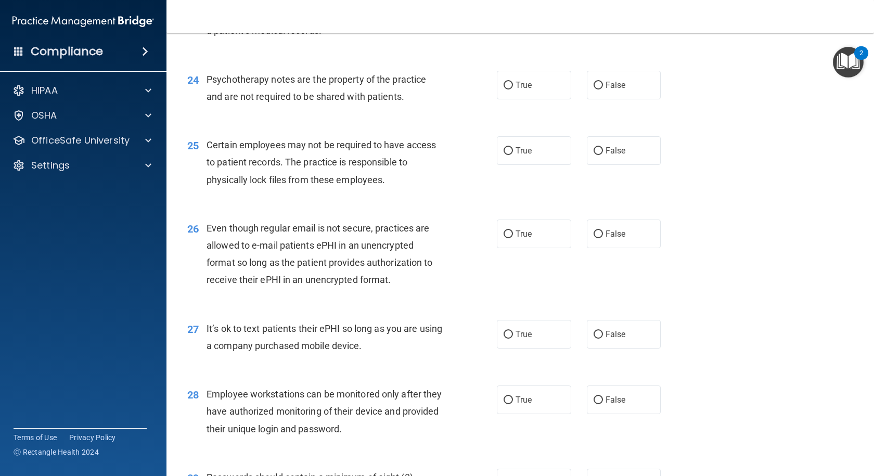
scroll to position [2097, 0]
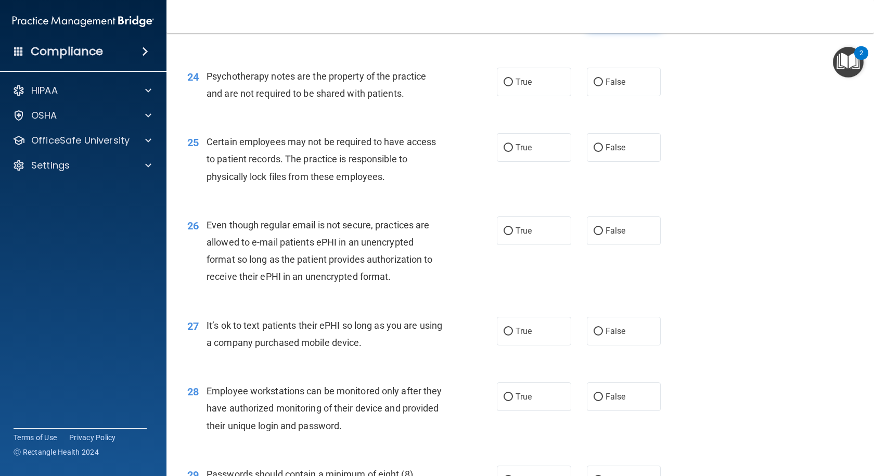
click at [608, 21] on span "False" at bounding box center [615, 16] width 20 height 10
click at [603, 20] on input "False" at bounding box center [597, 16] width 9 height 8
radio input "true"
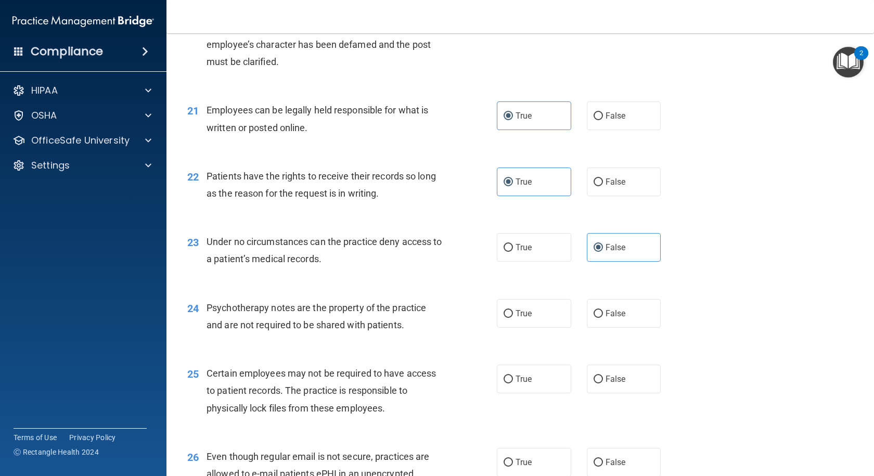
scroll to position [1889, 0]
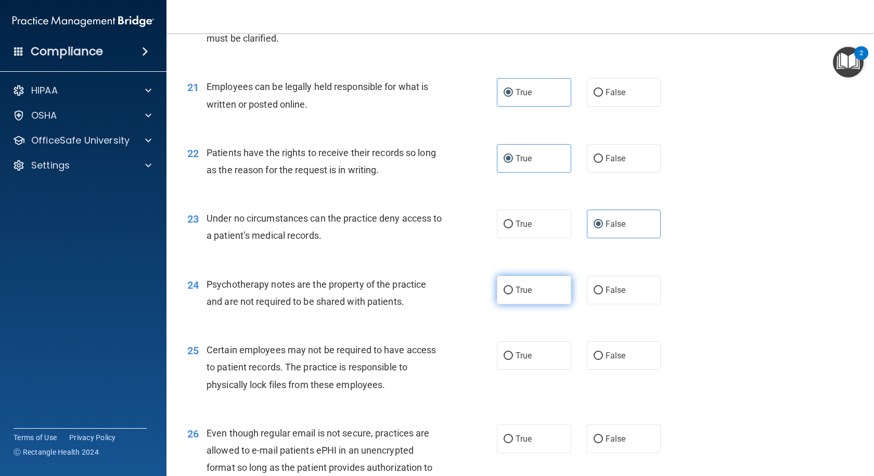
click at [510, 304] on label "True" at bounding box center [534, 290] width 74 height 29
click at [510, 294] on input "True" at bounding box center [507, 290] width 9 height 8
radio input "true"
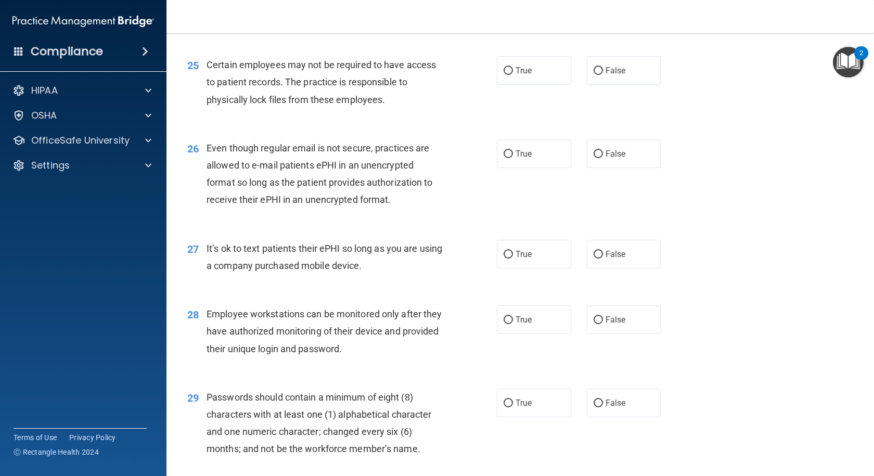
scroll to position [2201, 0]
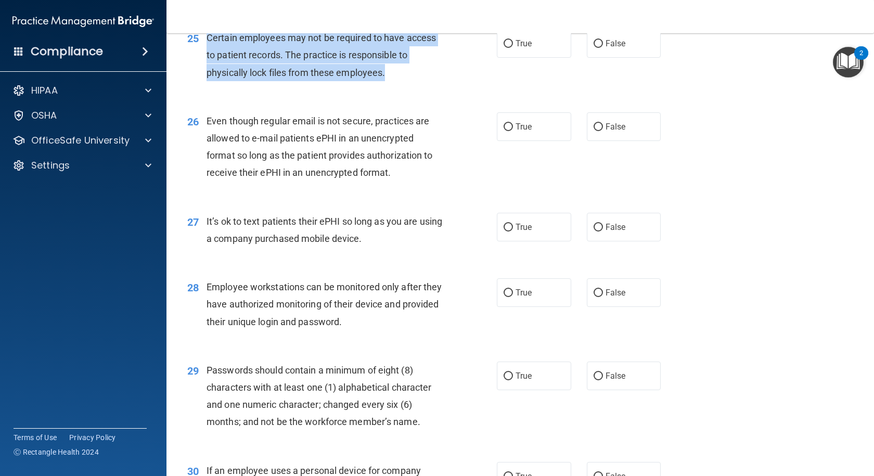
drag, startPoint x: 206, startPoint y: 74, endPoint x: 393, endPoint y: 102, distance: 188.7
click at [393, 81] on div "Certain employees may not be required to have access to patient records. The pr…" at bounding box center [328, 55] width 244 height 52
click at [392, 81] on div "Certain employees may not be required to have access to patient records. The pr…" at bounding box center [328, 55] width 244 height 52
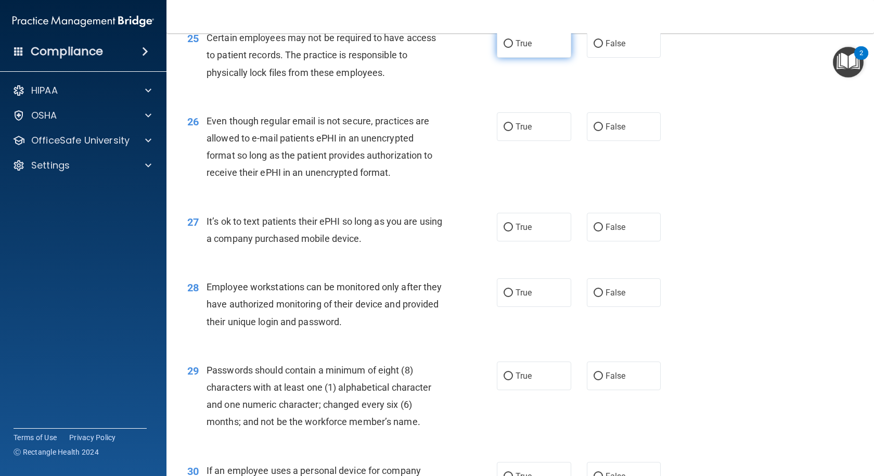
click at [515, 48] on span "True" at bounding box center [523, 43] width 16 height 10
click at [513, 48] on input "True" at bounding box center [507, 44] width 9 height 8
radio input "true"
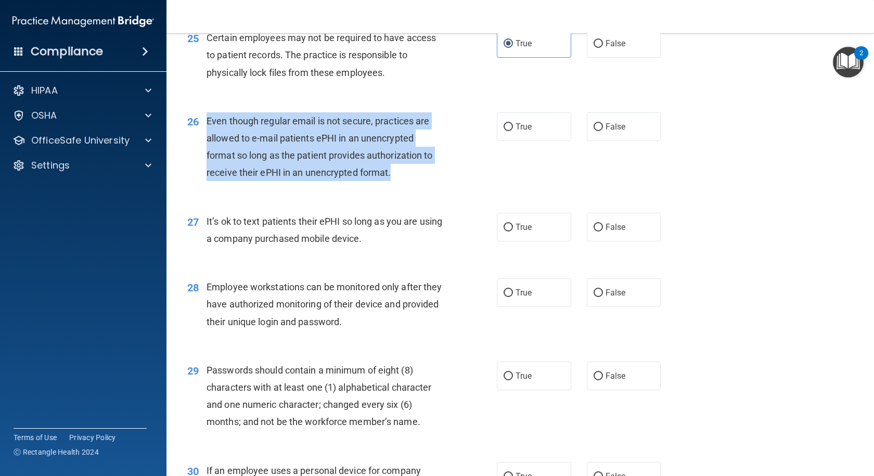
drag, startPoint x: 207, startPoint y: 156, endPoint x: 423, endPoint y: 216, distance: 224.1
click at [423, 187] on div "26 Even though regular email is not secure, practices are allowed to e-mail pat…" at bounding box center [342, 149] width 341 height 74
copy span "Even though regular email is not secure, practices are allowed to e-mail patien…"
click at [418, 169] on div "Even though regular email is not secure, practices are allowed to e-mail patien…" at bounding box center [328, 146] width 244 height 69
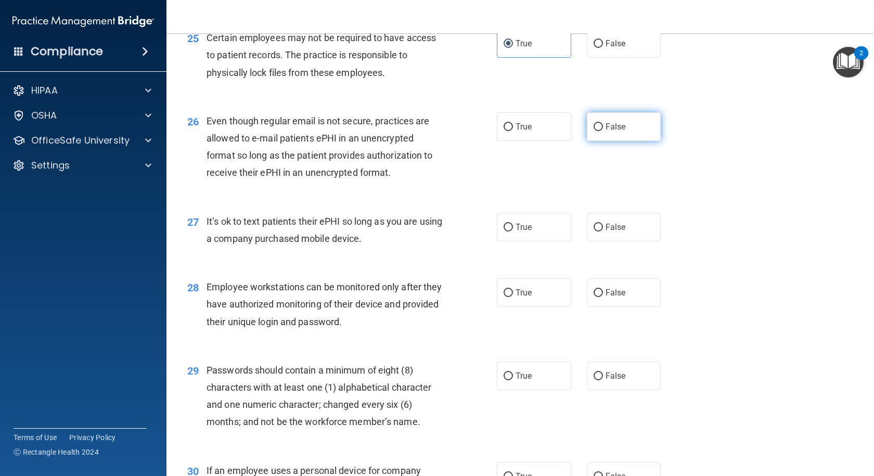
click at [607, 132] on span "False" at bounding box center [615, 127] width 20 height 10
click at [603, 131] on input "False" at bounding box center [597, 127] width 9 height 8
radio input "true"
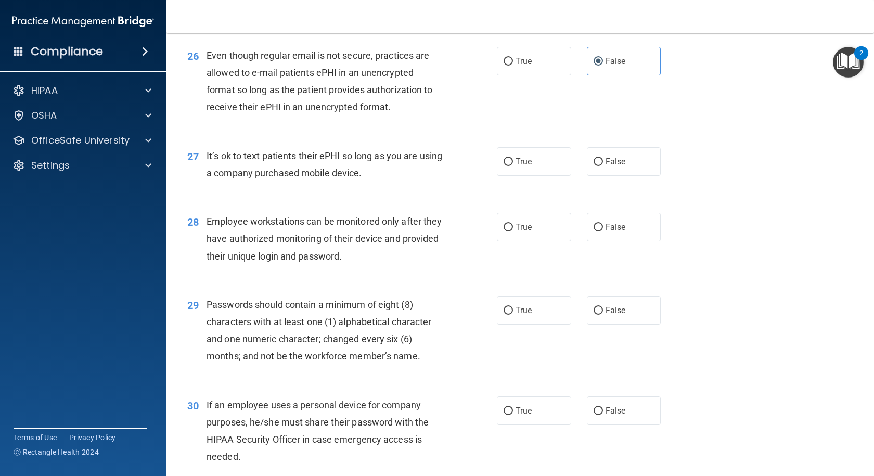
scroll to position [2305, 0]
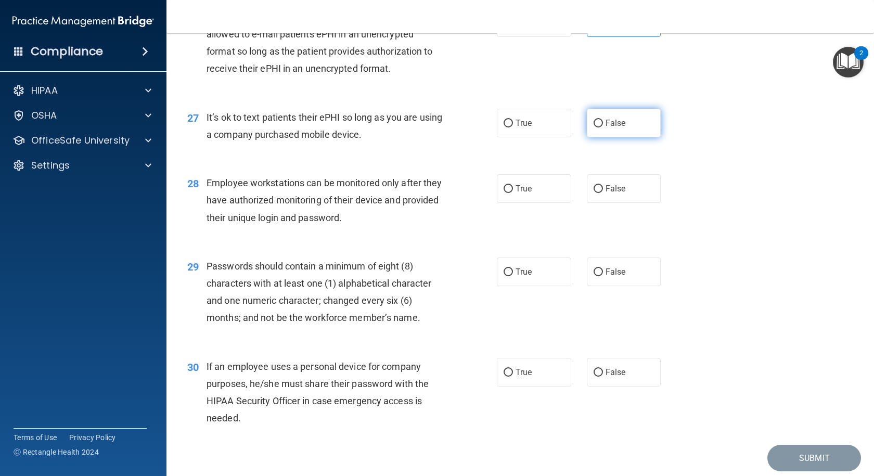
click at [587, 137] on label "False" at bounding box center [624, 123] width 74 height 29
click at [593, 127] on input "False" at bounding box center [597, 124] width 9 height 8
radio input "true"
click at [516, 277] on span "True" at bounding box center [523, 272] width 16 height 10
click at [513, 276] on input "True" at bounding box center [507, 272] width 9 height 8
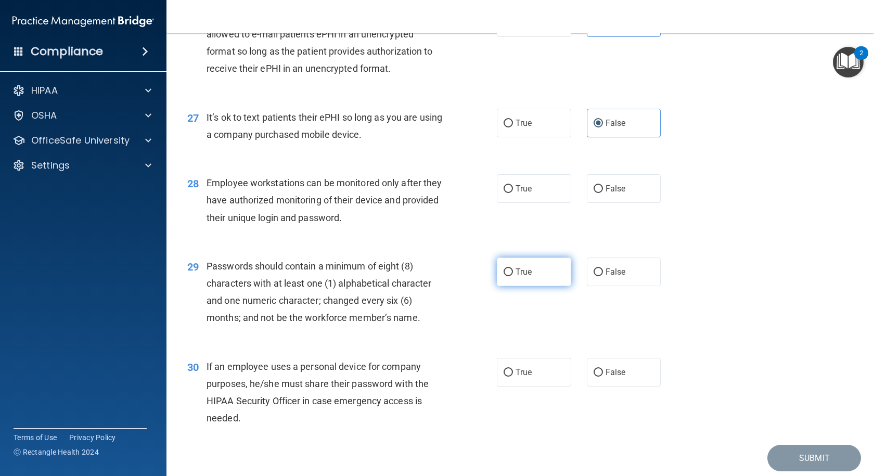
radio input "true"
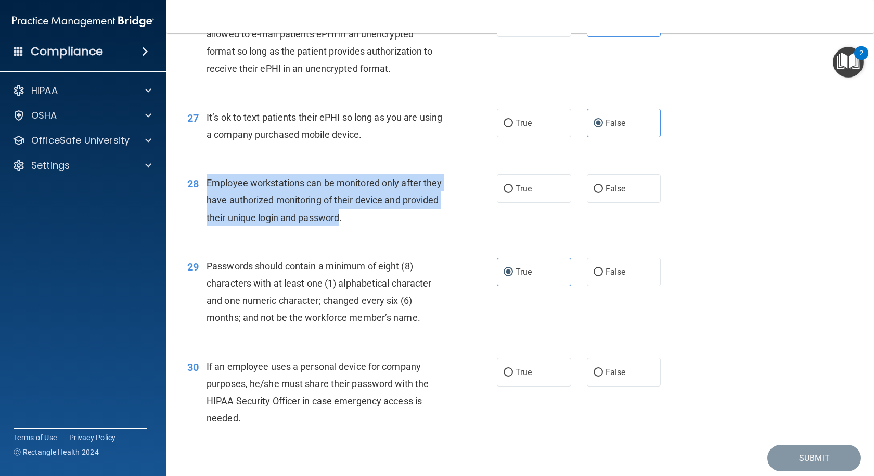
drag, startPoint x: 208, startPoint y: 218, endPoint x: 380, endPoint y: 254, distance: 175.2
click at [380, 223] on span "Employee workstations can be monitored only after they have authorized monitori…" at bounding box center [323, 199] width 235 height 45
copy span "Employee workstations can be monitored only after they have authorized monitori…"
click at [407, 221] on span "Employee workstations can be monitored only after they have authorized monitori…" at bounding box center [323, 199] width 235 height 45
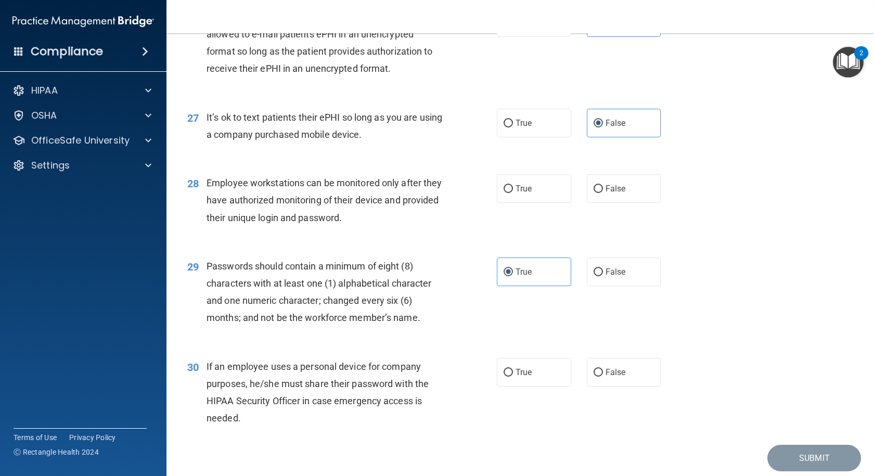
click at [579, 203] on div "True False" at bounding box center [586, 188] width 178 height 29
click at [595, 193] on input "False" at bounding box center [597, 189] width 9 height 8
radio input "true"
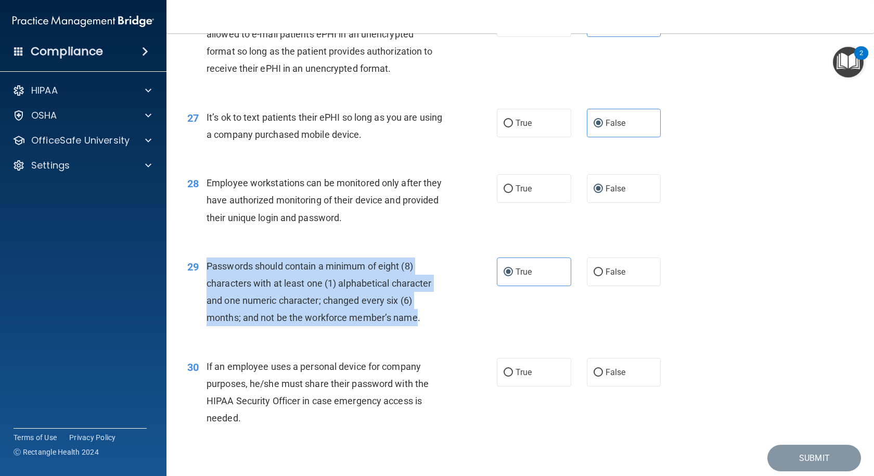
drag, startPoint x: 207, startPoint y: 300, endPoint x: 417, endPoint y: 356, distance: 217.3
click at [417, 323] on span "Passwords should contain a minimum of eight (8) characters with at least one (1…" at bounding box center [318, 291] width 225 height 63
copy span "Passwords should contain a minimum of eight (8) characters with at least one (1…"
click at [434, 327] on div "Passwords should contain a minimum of eight (8) characters with at least one (1…" at bounding box center [328, 291] width 244 height 69
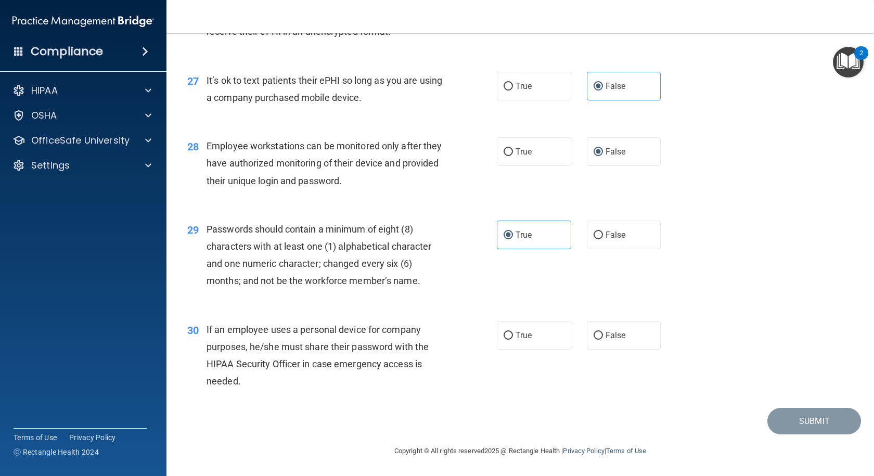
scroll to position [2376, 0]
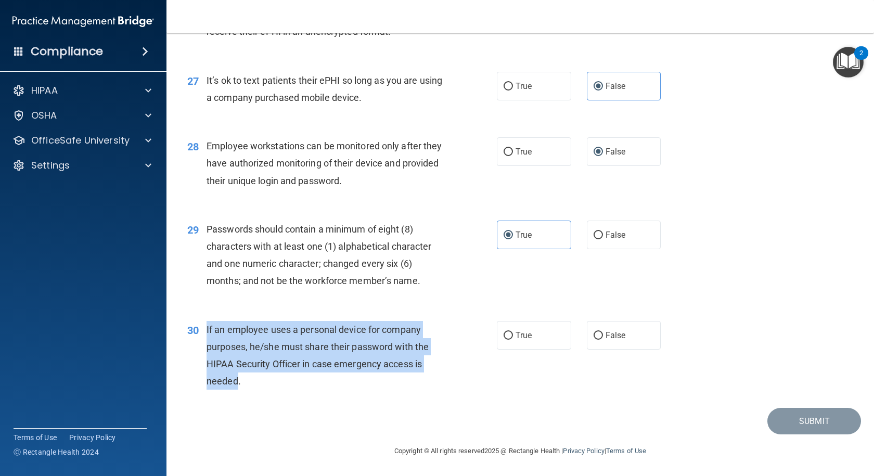
drag, startPoint x: 206, startPoint y: 330, endPoint x: 236, endPoint y: 382, distance: 59.8
click at [236, 382] on div "30 If an employee uses a personal device for company purposes, he/she must shar…" at bounding box center [342, 358] width 341 height 74
click at [316, 337] on div "If an employee uses a personal device for company purposes, he/she must share t…" at bounding box center [328, 355] width 244 height 69
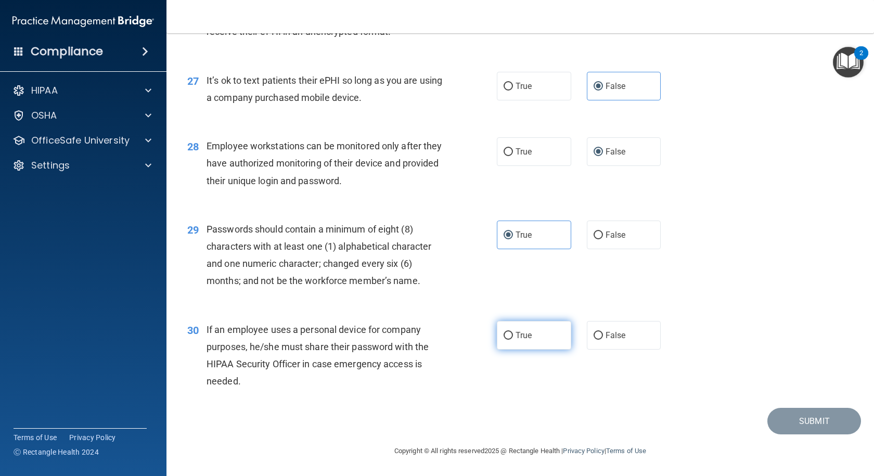
click at [535, 338] on label "True" at bounding box center [534, 335] width 74 height 29
click at [513, 338] on input "True" at bounding box center [507, 336] width 9 height 8
radio input "true"
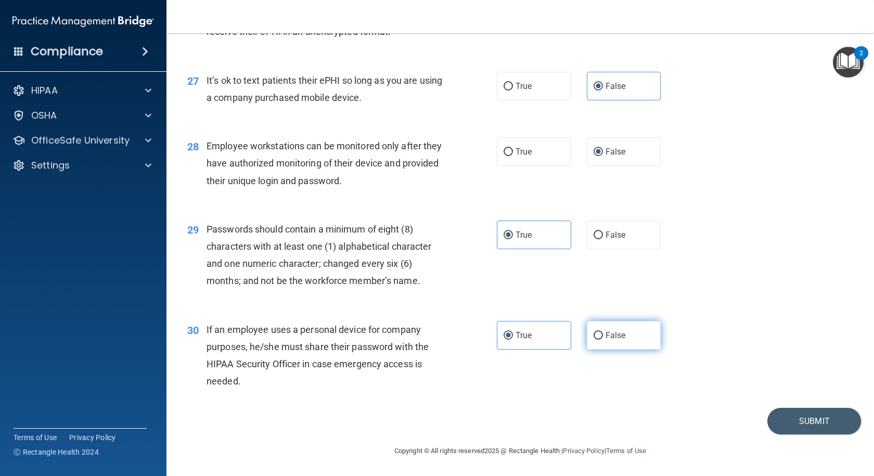
click at [600, 337] on label "False" at bounding box center [624, 335] width 74 height 29
click at [600, 337] on input "False" at bounding box center [597, 336] width 9 height 8
radio input "true"
radio input "false"
click at [784, 421] on button "Submit" at bounding box center [814, 421] width 94 height 27
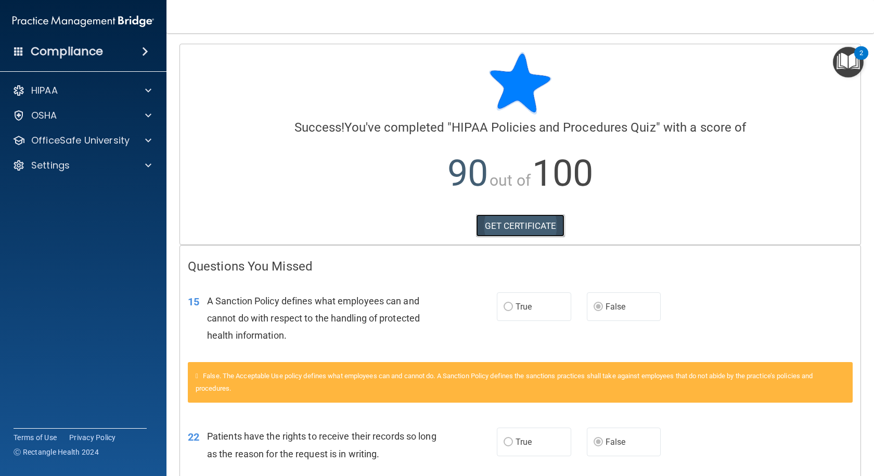
click at [529, 220] on link "GET CERTIFICATE" at bounding box center [520, 225] width 89 height 23
click at [148, 135] on span at bounding box center [148, 140] width 6 height 12
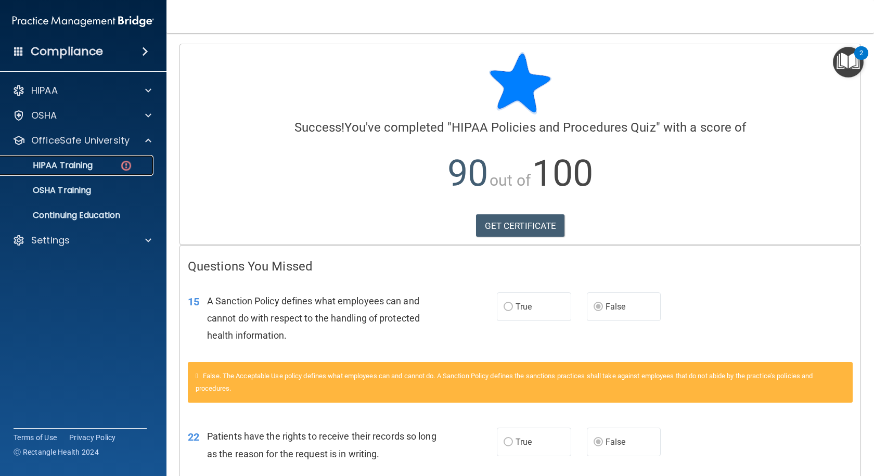
click at [132, 168] on img at bounding box center [126, 165] width 13 height 13
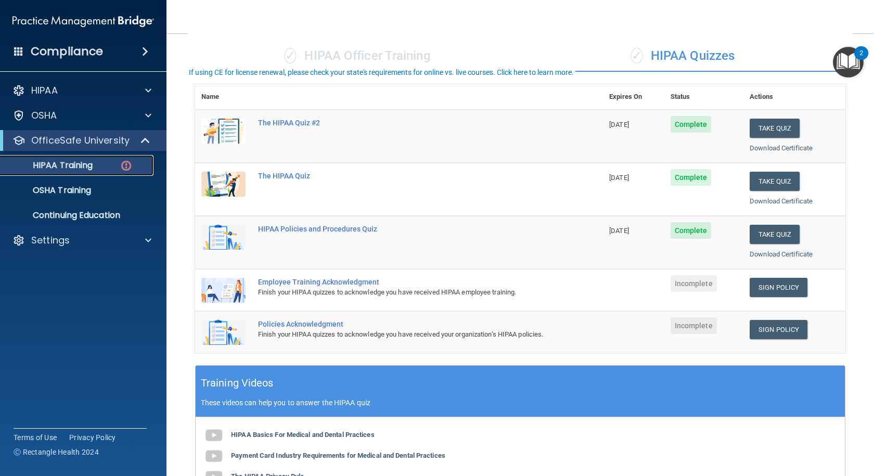
scroll to position [104, 0]
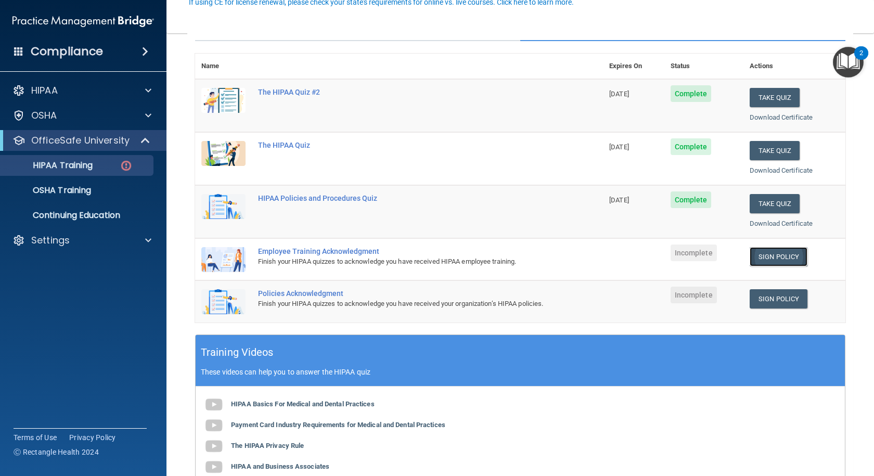
click at [765, 263] on link "Sign Policy" at bounding box center [778, 256] width 58 height 19
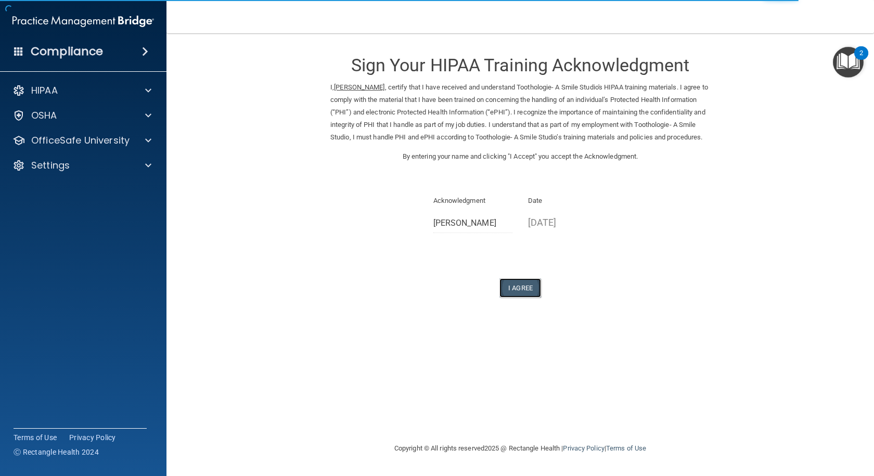
click at [523, 297] on button "I Agree" at bounding box center [520, 287] width 42 height 19
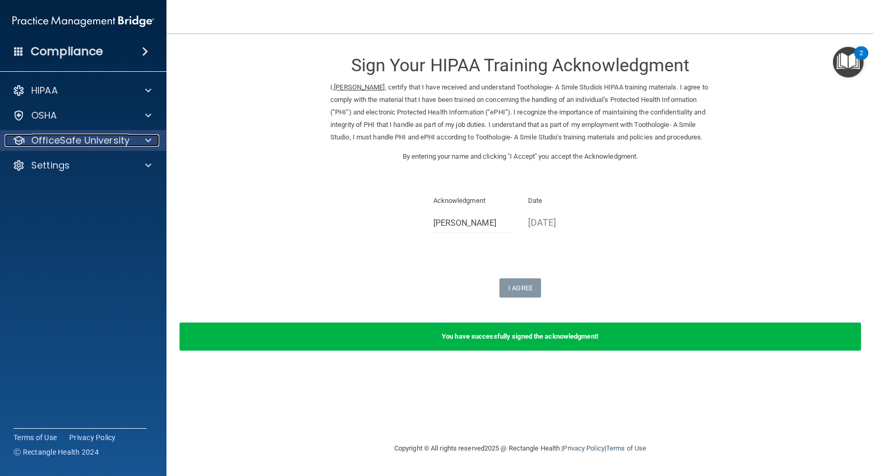
click at [99, 145] on p "OfficeSafe University" at bounding box center [80, 140] width 98 height 12
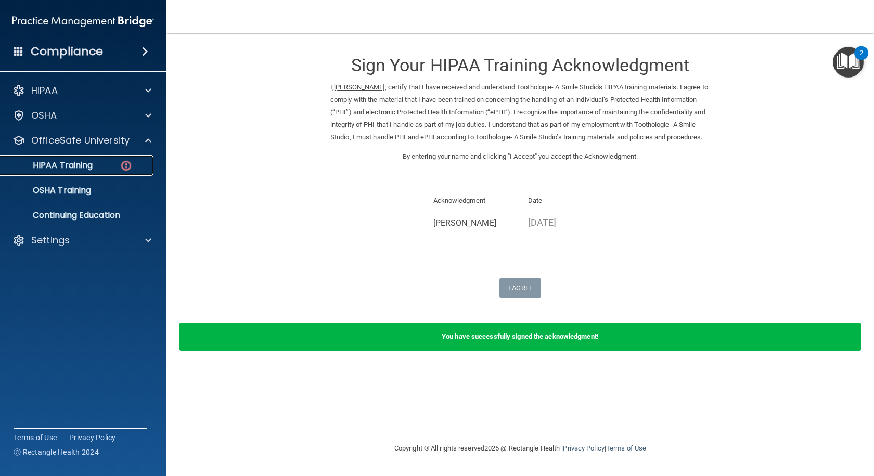
click at [126, 171] on img at bounding box center [126, 165] width 13 height 13
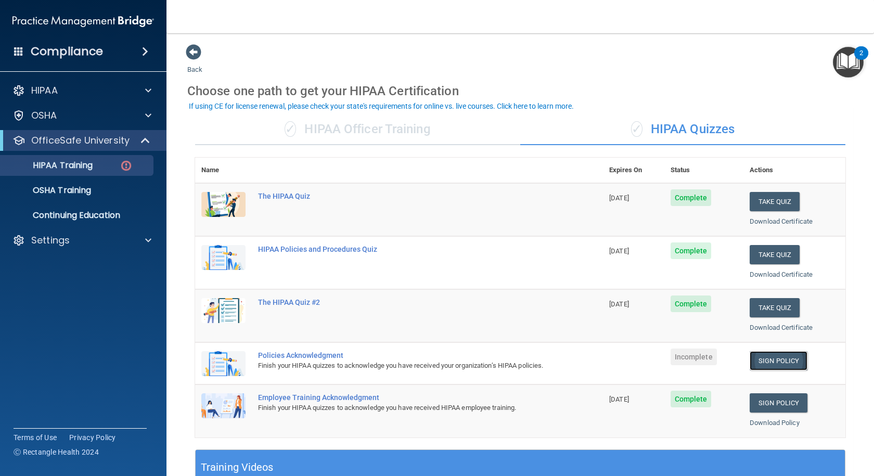
click at [766, 362] on link "Sign Policy" at bounding box center [778, 360] width 58 height 19
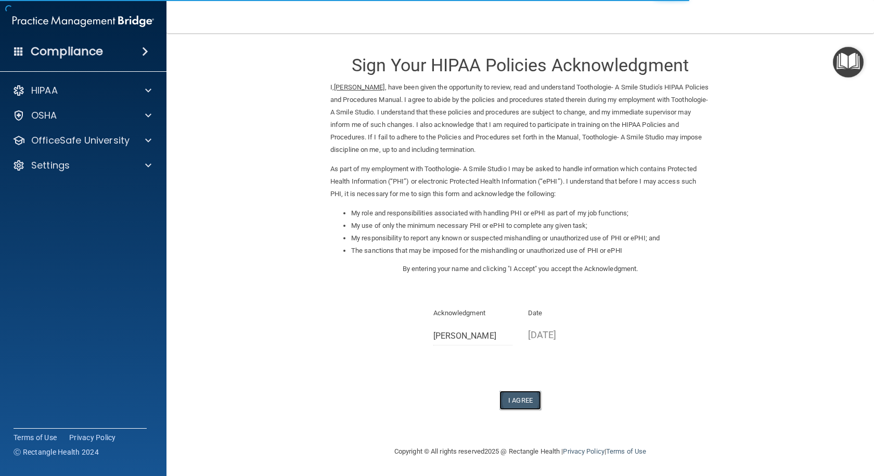
click at [525, 397] on button "I Agree" at bounding box center [520, 399] width 42 height 19
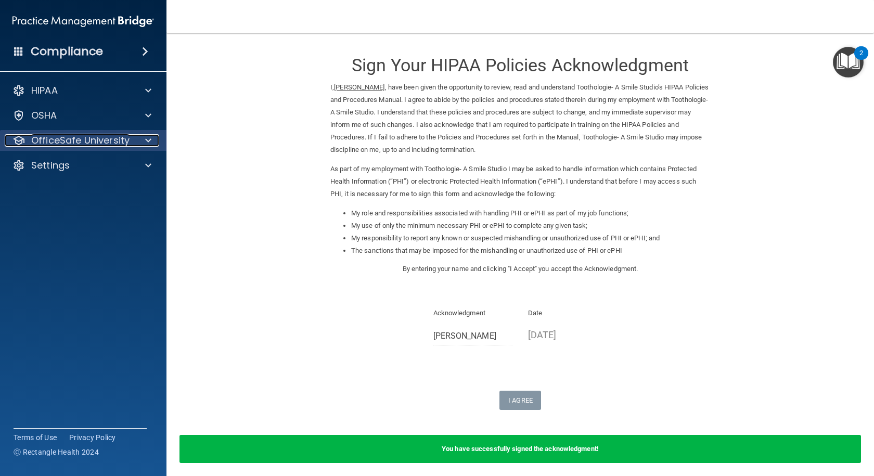
click at [99, 144] on p "OfficeSafe University" at bounding box center [80, 140] width 98 height 12
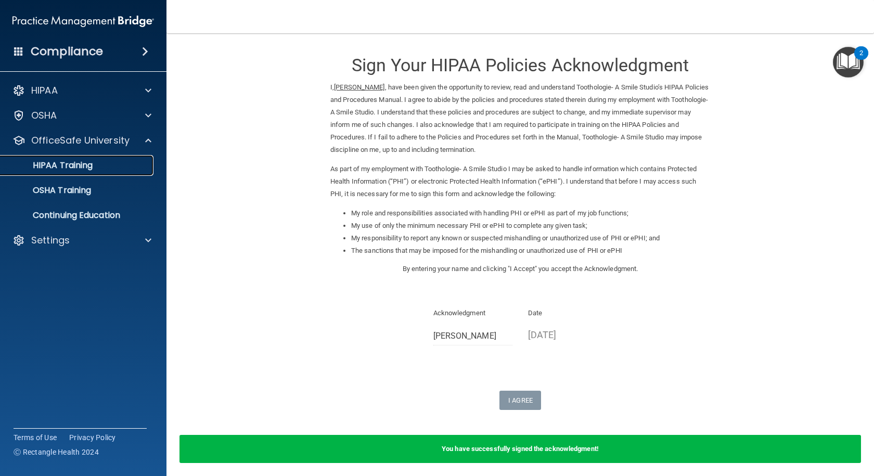
click at [111, 162] on div "HIPAA Training" at bounding box center [78, 165] width 142 height 10
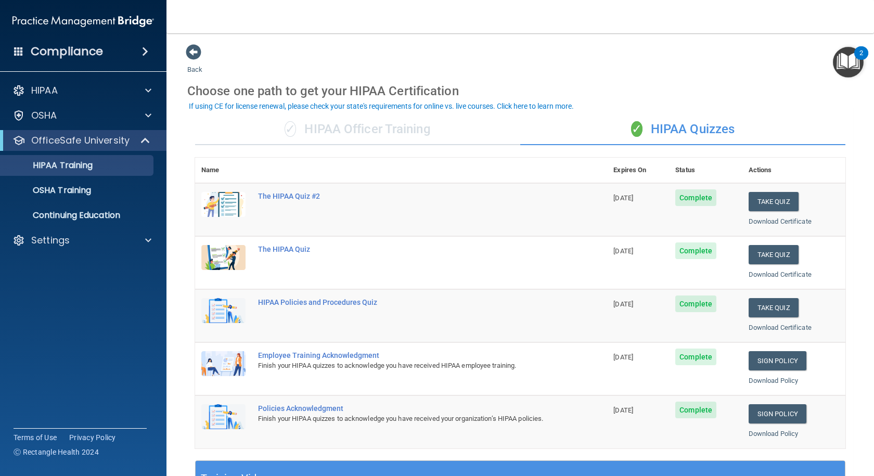
click at [354, 135] on div "✓ HIPAA Officer Training" at bounding box center [357, 129] width 325 height 31
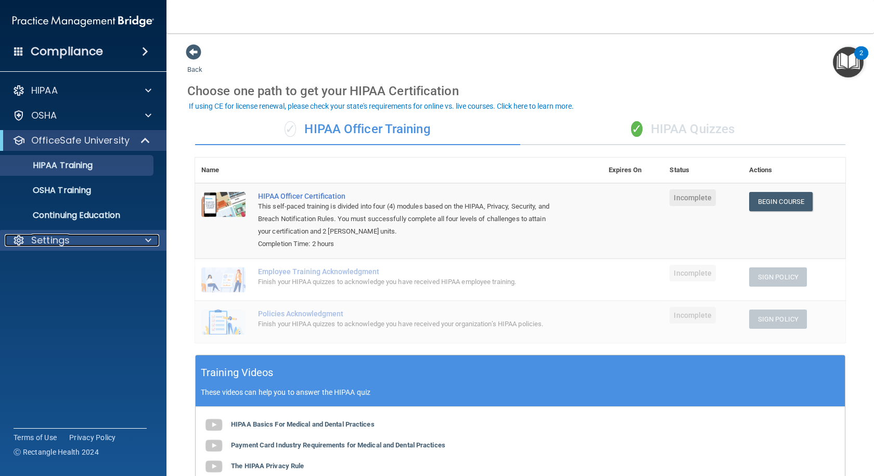
click at [151, 243] on span at bounding box center [148, 240] width 6 height 12
click at [149, 235] on span at bounding box center [148, 240] width 6 height 12
click at [687, 129] on div "✓ HIPAA Quizzes" at bounding box center [682, 129] width 325 height 31
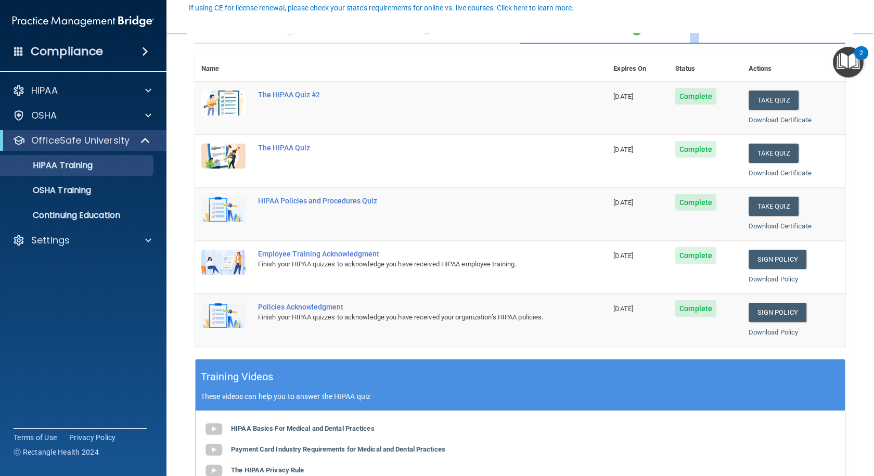
scroll to position [104, 0]
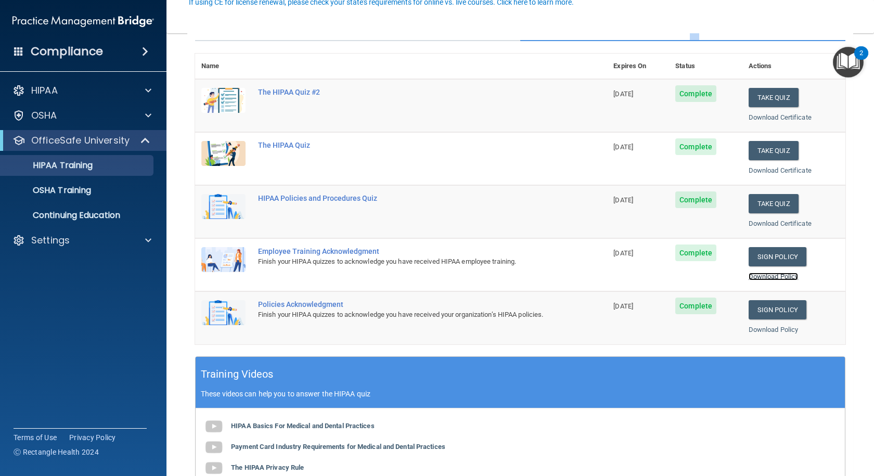
click at [778, 273] on link "Download Policy" at bounding box center [773, 276] width 50 height 8
click at [765, 332] on link "Download Policy" at bounding box center [773, 329] width 50 height 8
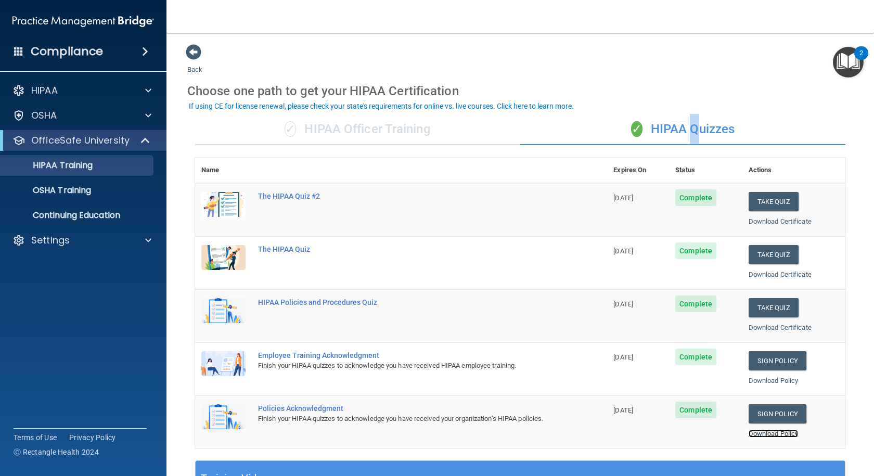
scroll to position [52, 0]
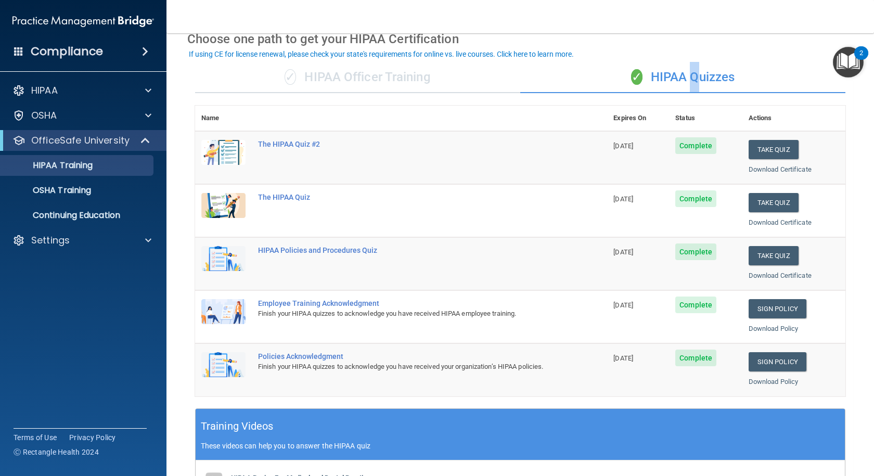
click at [686, 73] on div "✓ HIPAA Quizzes" at bounding box center [682, 77] width 325 height 31
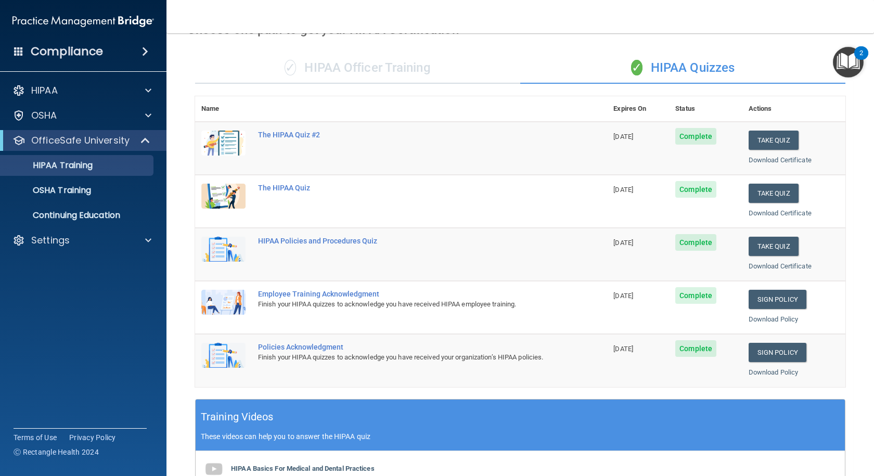
scroll to position [0, 0]
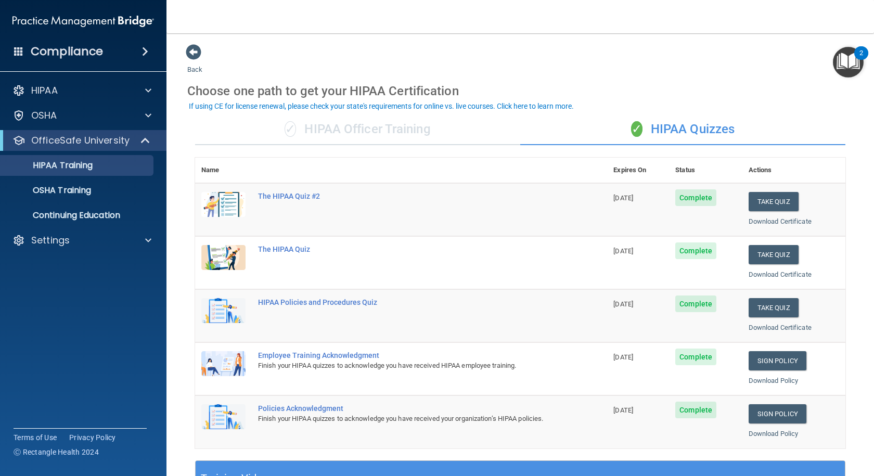
click at [299, 137] on div "✓ HIPAA Officer Training" at bounding box center [357, 129] width 325 height 31
